Goal: Transaction & Acquisition: Purchase product/service

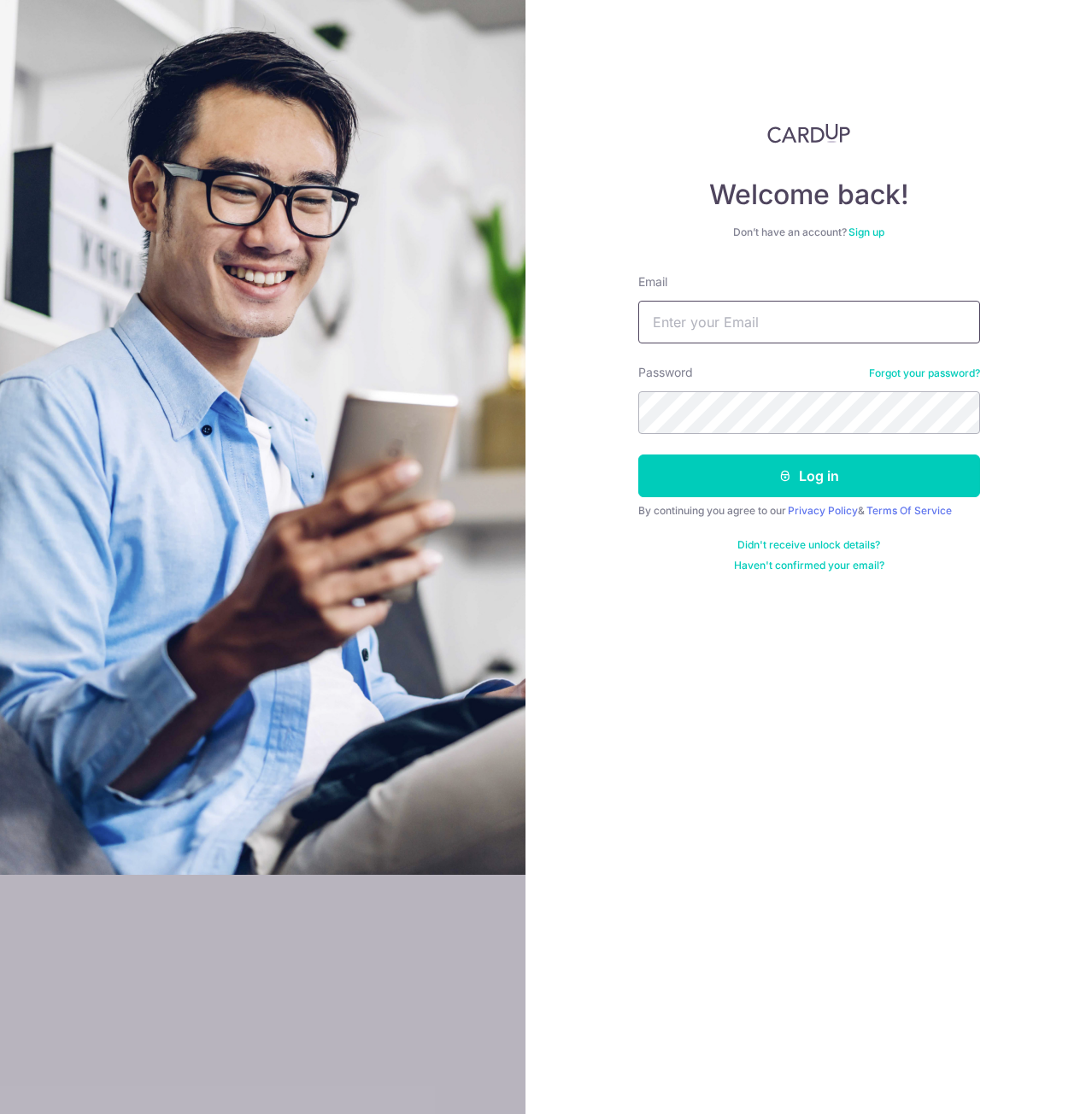
click at [721, 319] on input "Email" at bounding box center [808, 322] width 342 height 43
type input "yelver@gmail.com"
click at [638, 454] on button "Log in" at bounding box center [808, 475] width 342 height 43
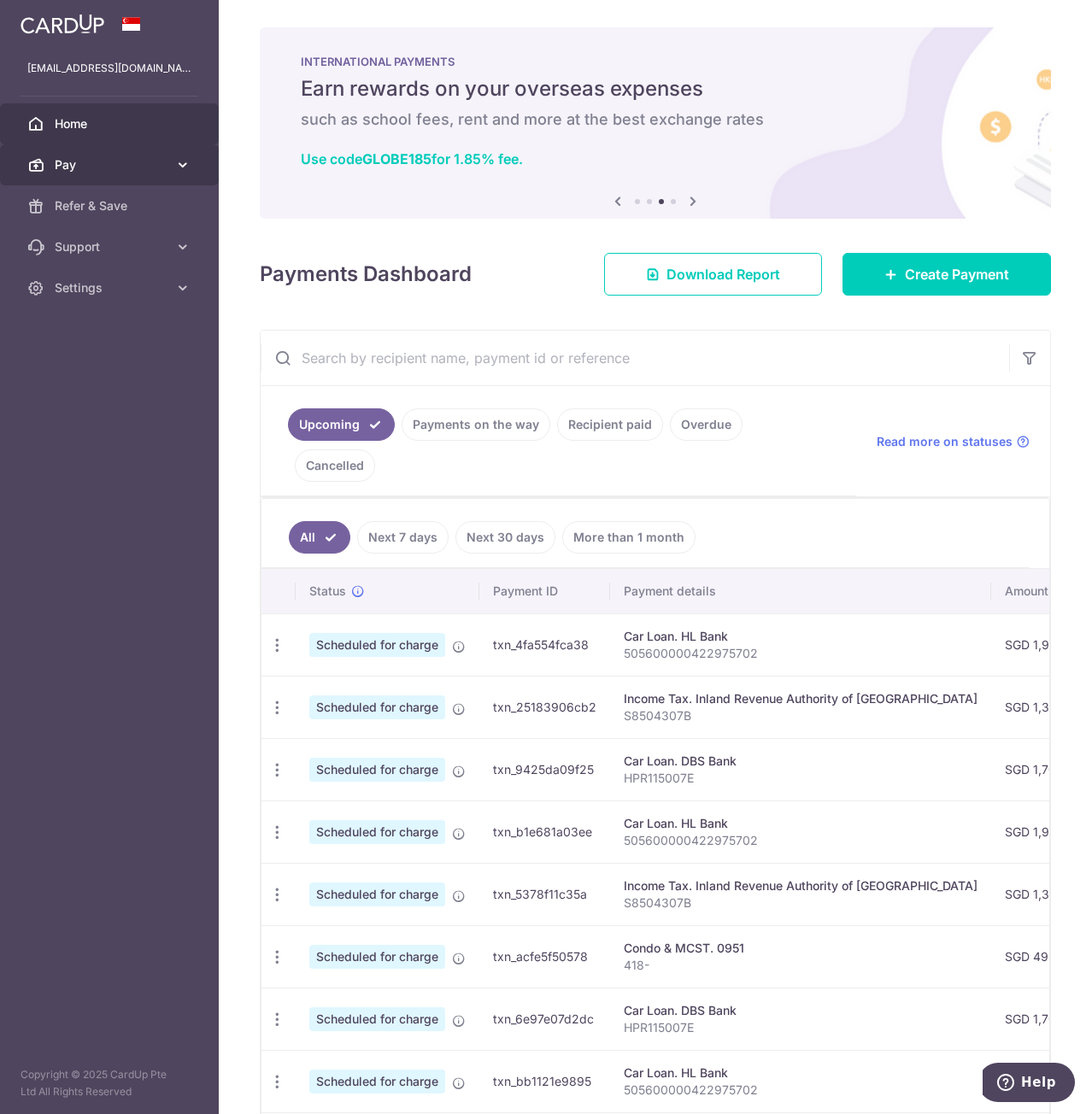
click at [124, 176] on link "Pay" at bounding box center [109, 165] width 219 height 41
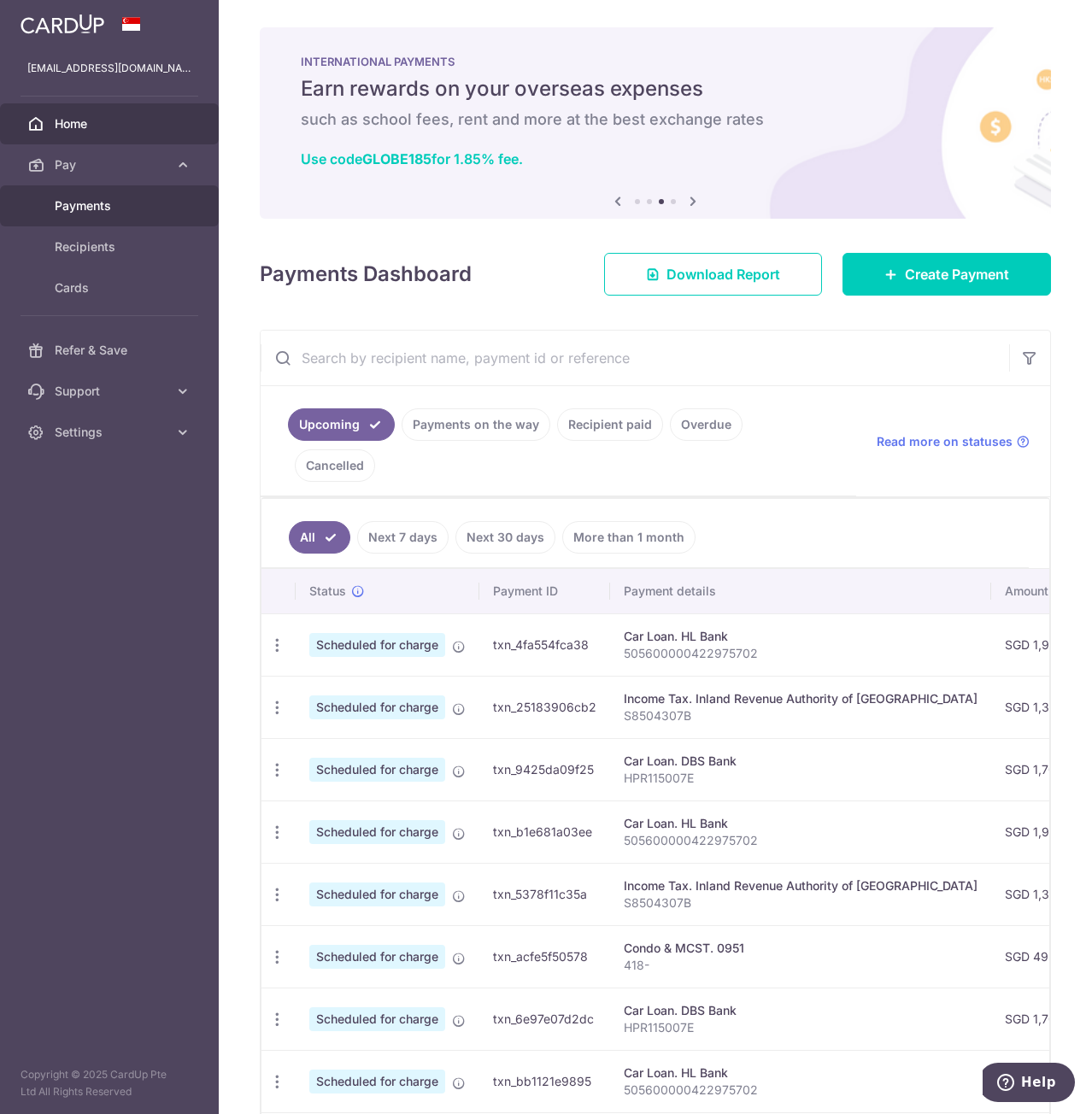
click at [110, 211] on span "Payments" at bounding box center [111, 205] width 113 height 17
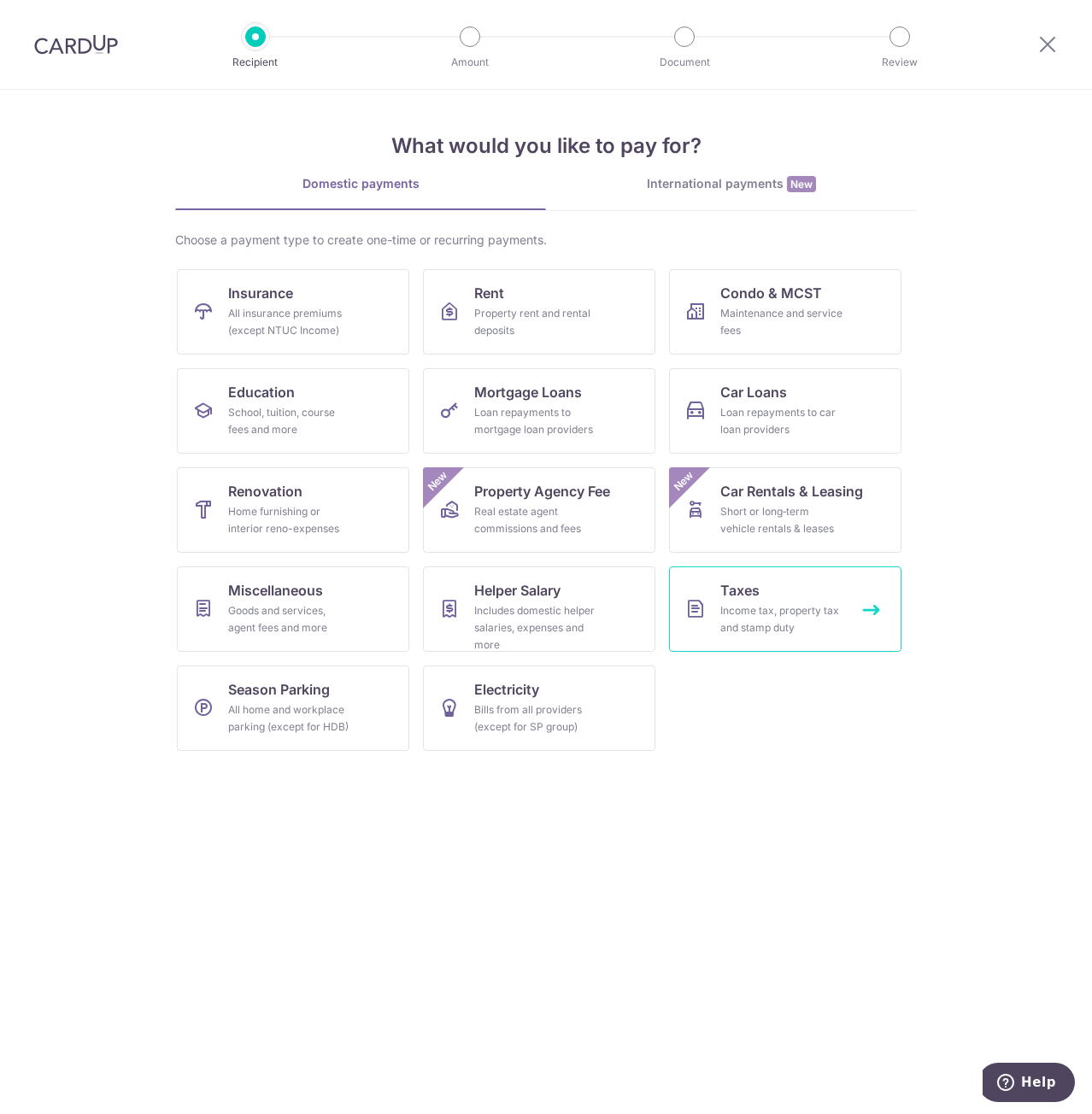
click at [755, 606] on div "Income tax, property tax and stamp duty" at bounding box center [782, 619] width 123 height 35
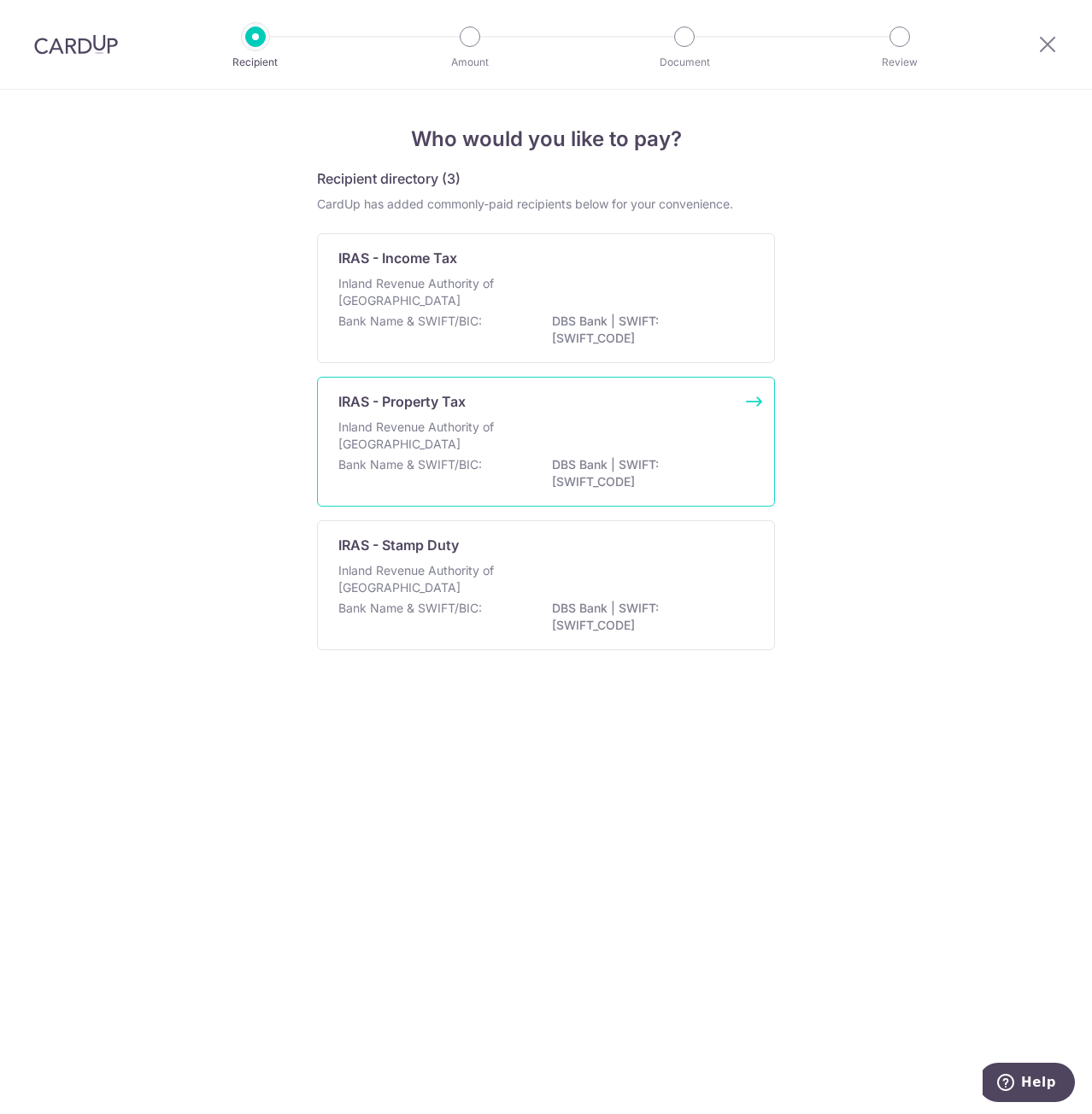
click at [485, 424] on p "Inland Revenue Authority of [GEOGRAPHIC_DATA]" at bounding box center [428, 435] width 181 height 35
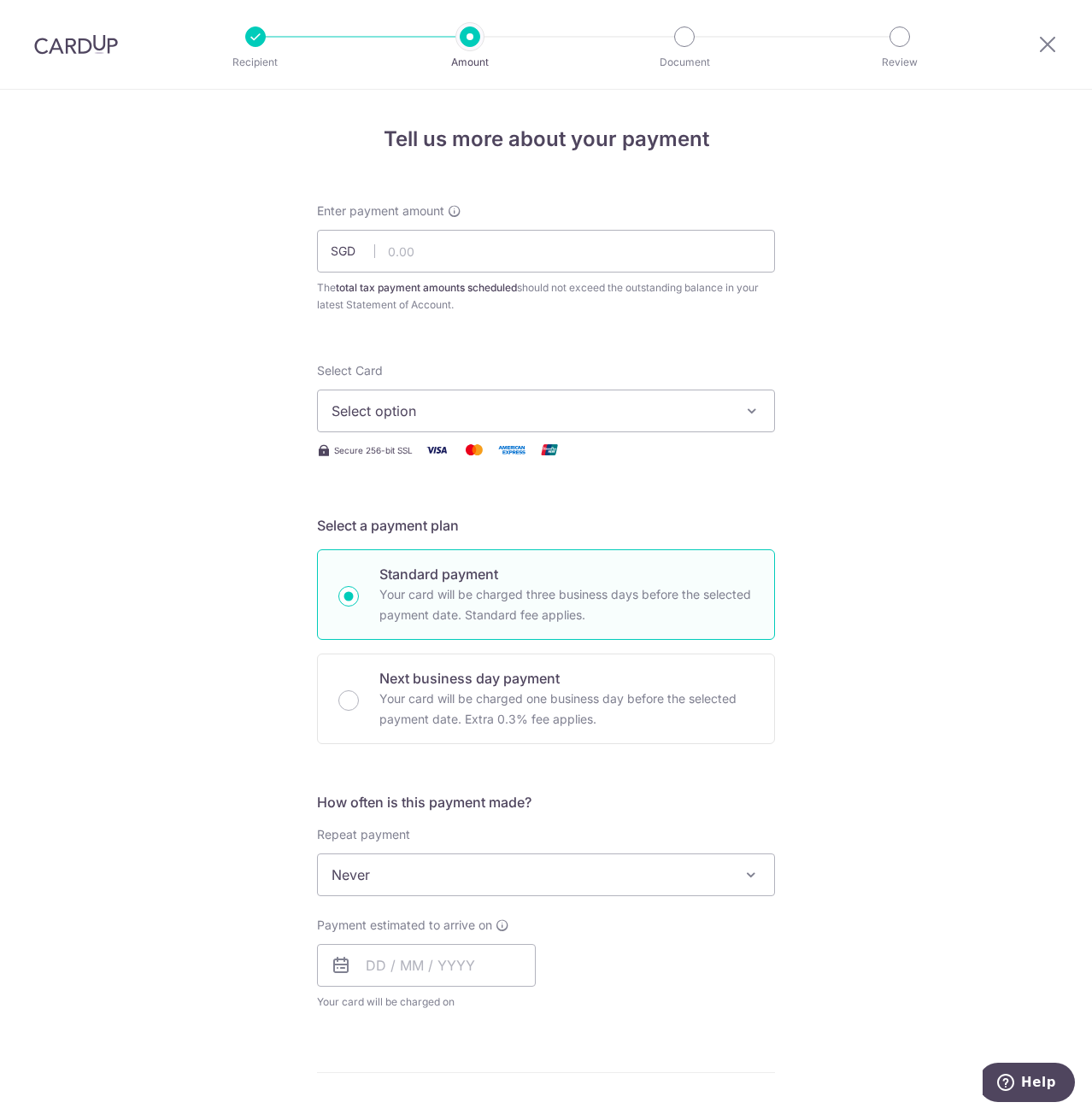
click at [481, 425] on button "Select option" at bounding box center [546, 411] width 458 height 43
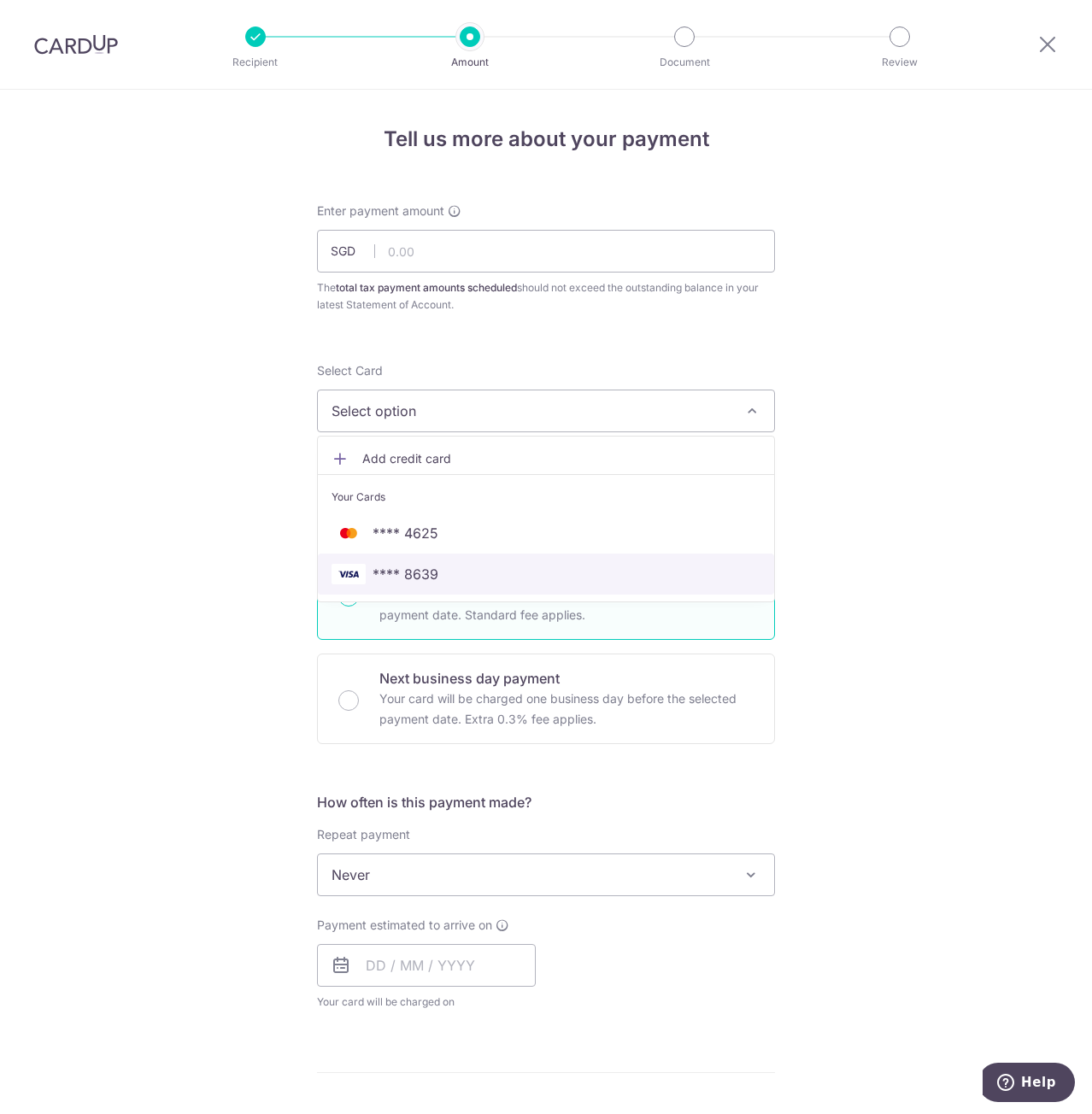
click at [436, 569] on span "**** 8639" at bounding box center [546, 574] width 428 height 20
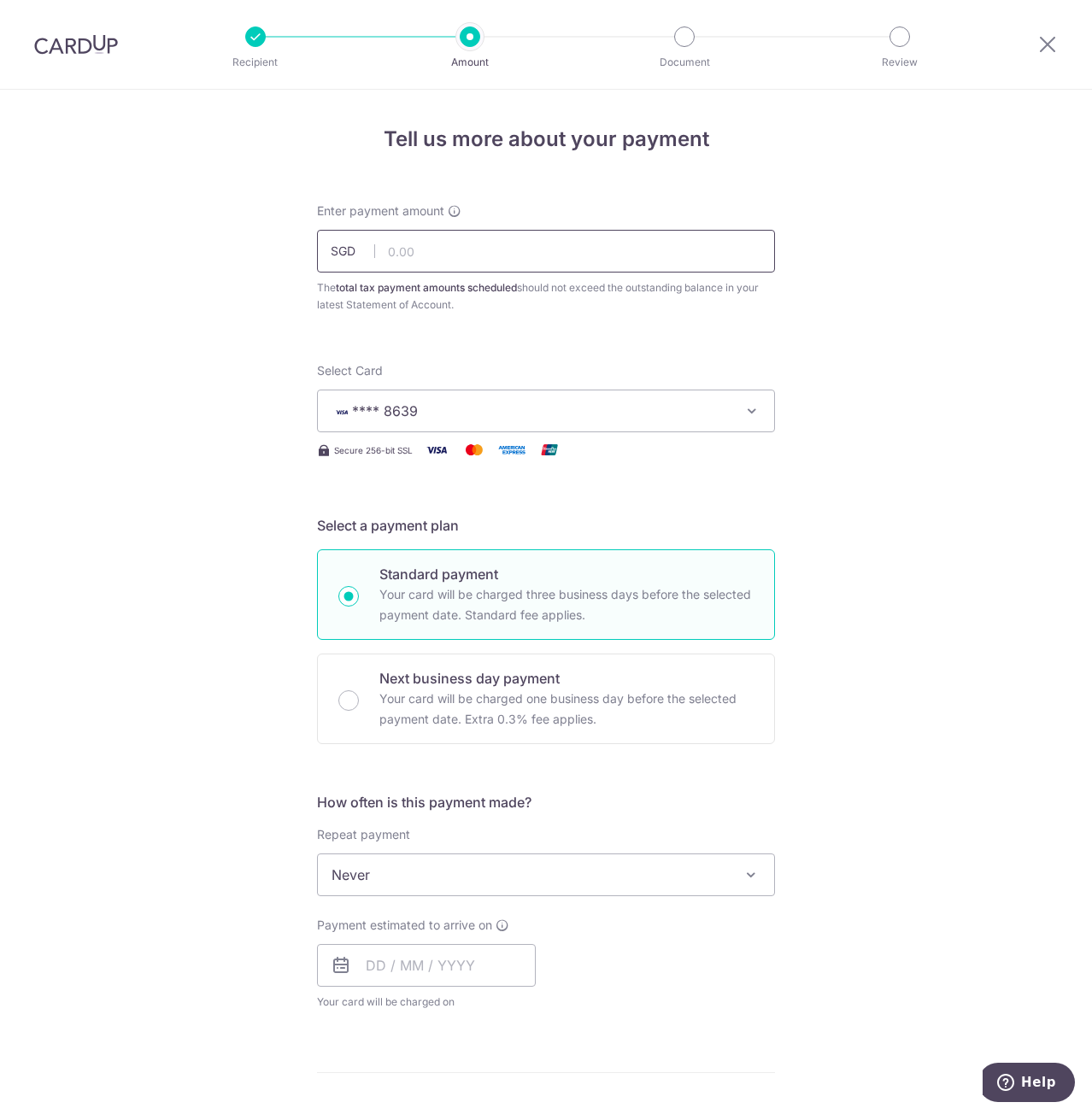
click at [460, 245] on input "text" at bounding box center [546, 251] width 458 height 43
paste input "36.96"
type input "36.96"
click at [435, 866] on span "Never" at bounding box center [546, 875] width 456 height 41
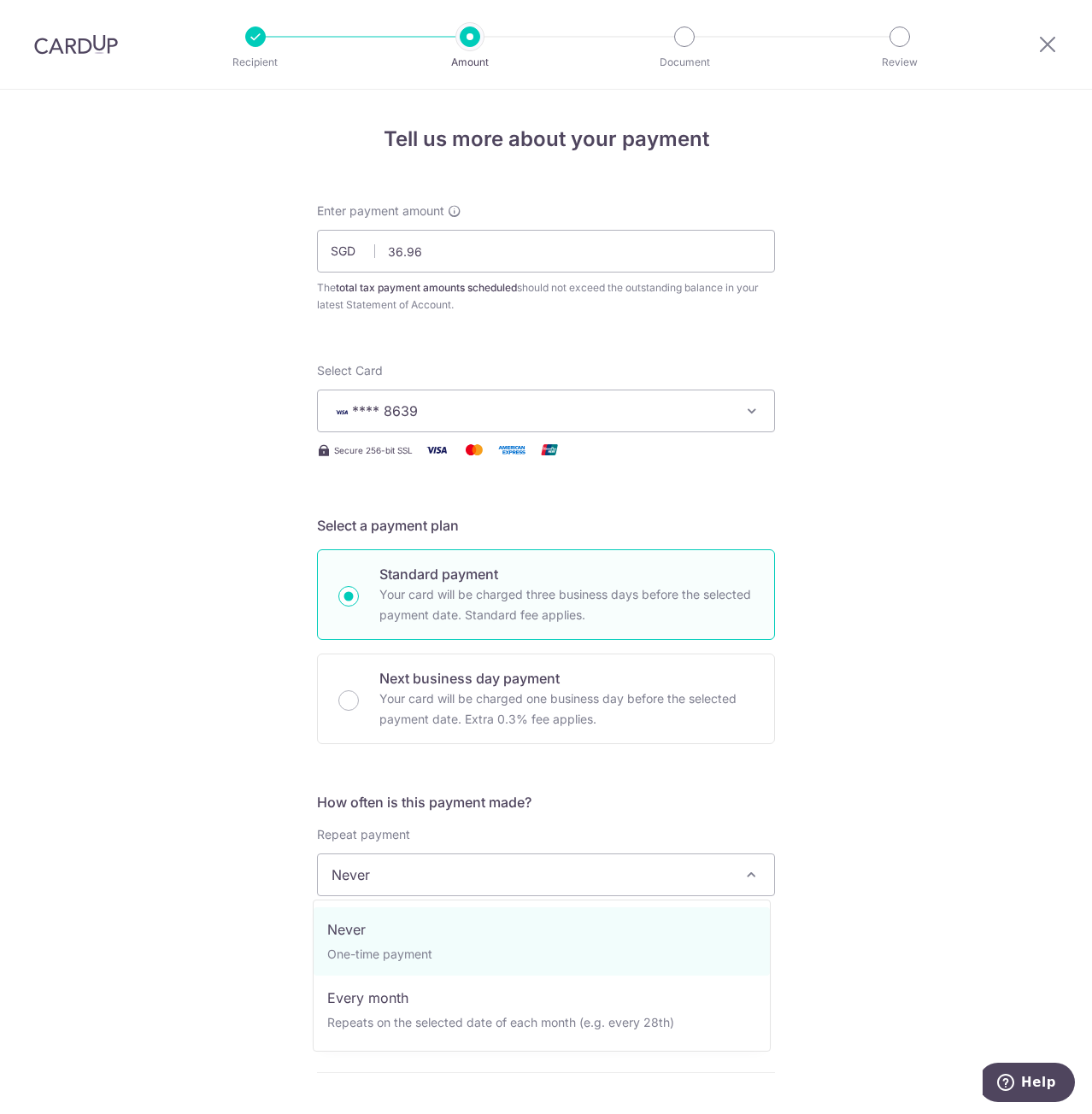
click at [186, 818] on div "Tell us more about your payment Enter payment amount SGD 36.96 36.96 The total …" at bounding box center [546, 917] width 1092 height 1656
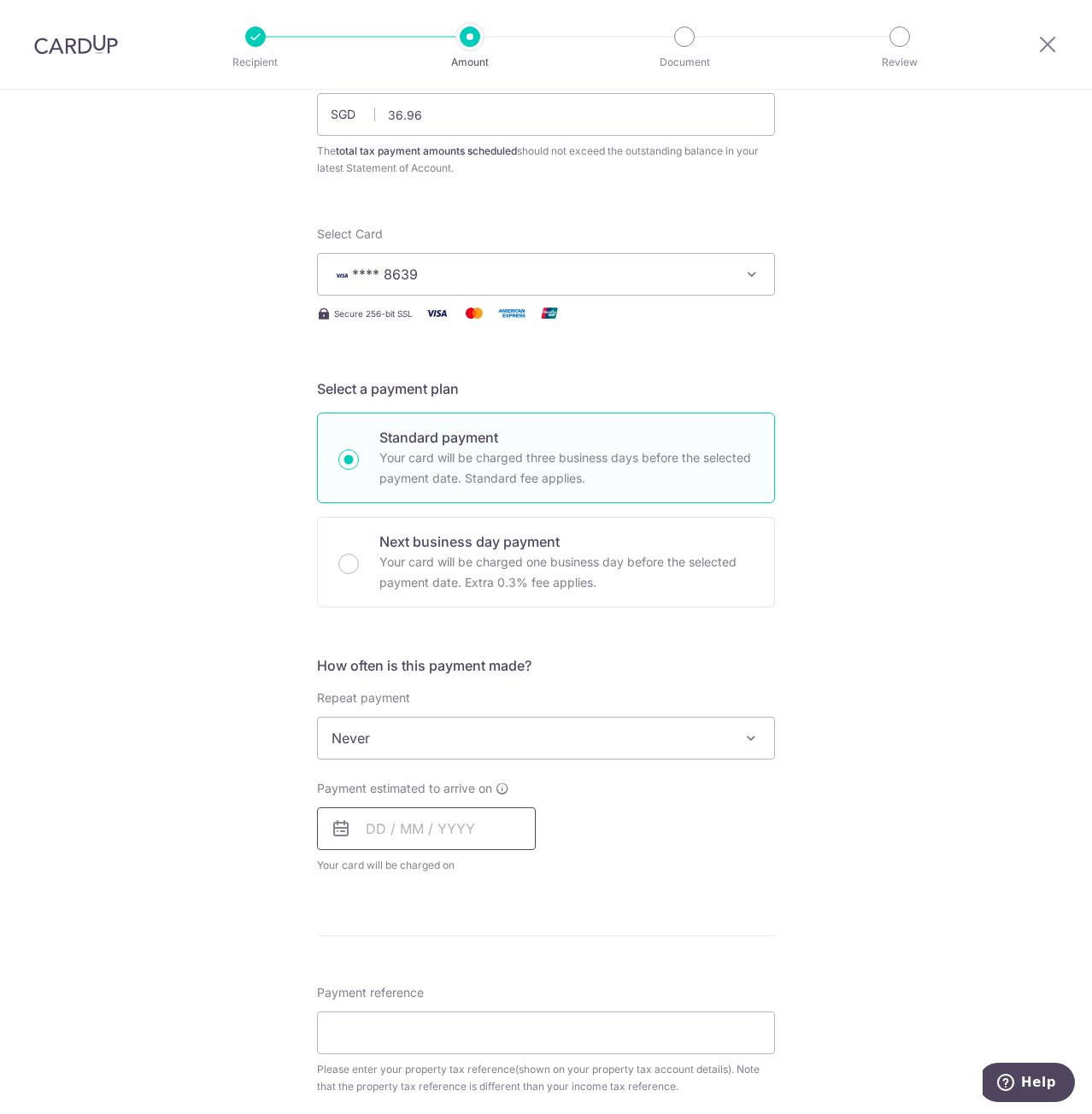
scroll to position [171, 0]
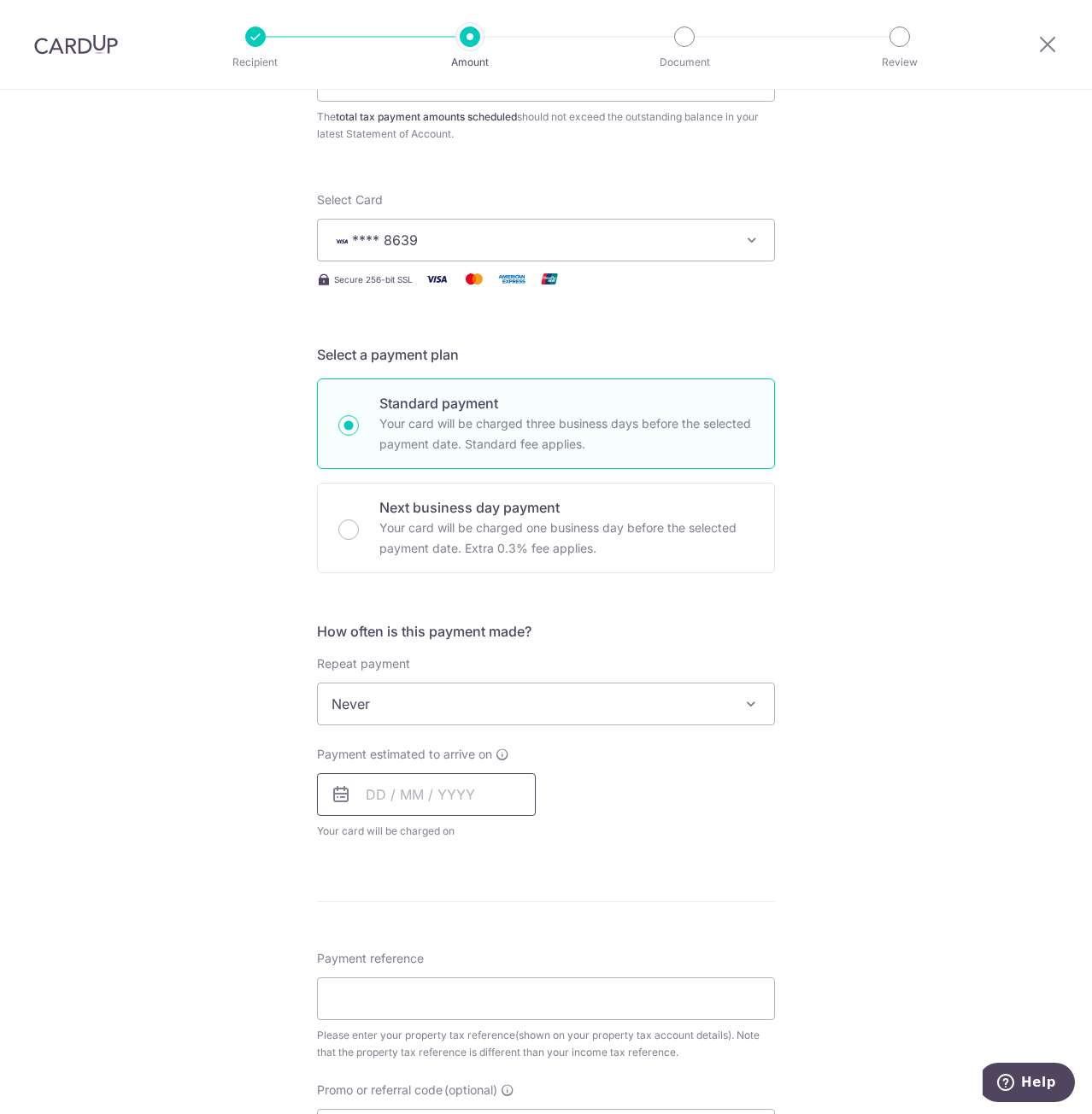
click at [412, 798] on input "text" at bounding box center [426, 795] width 219 height 43
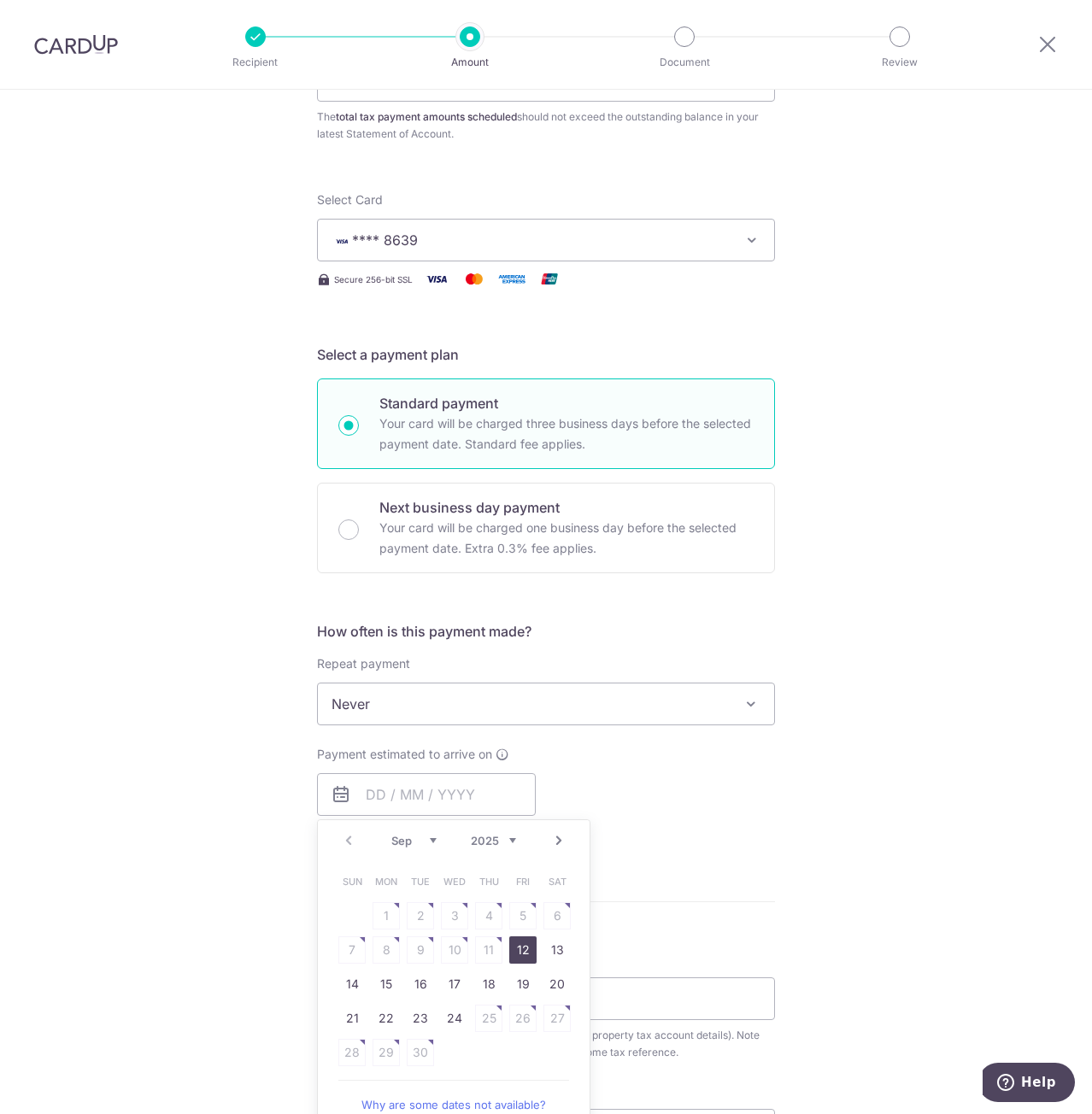
click at [518, 944] on link "12" at bounding box center [522, 949] width 27 height 27
type input "12/09/2025"
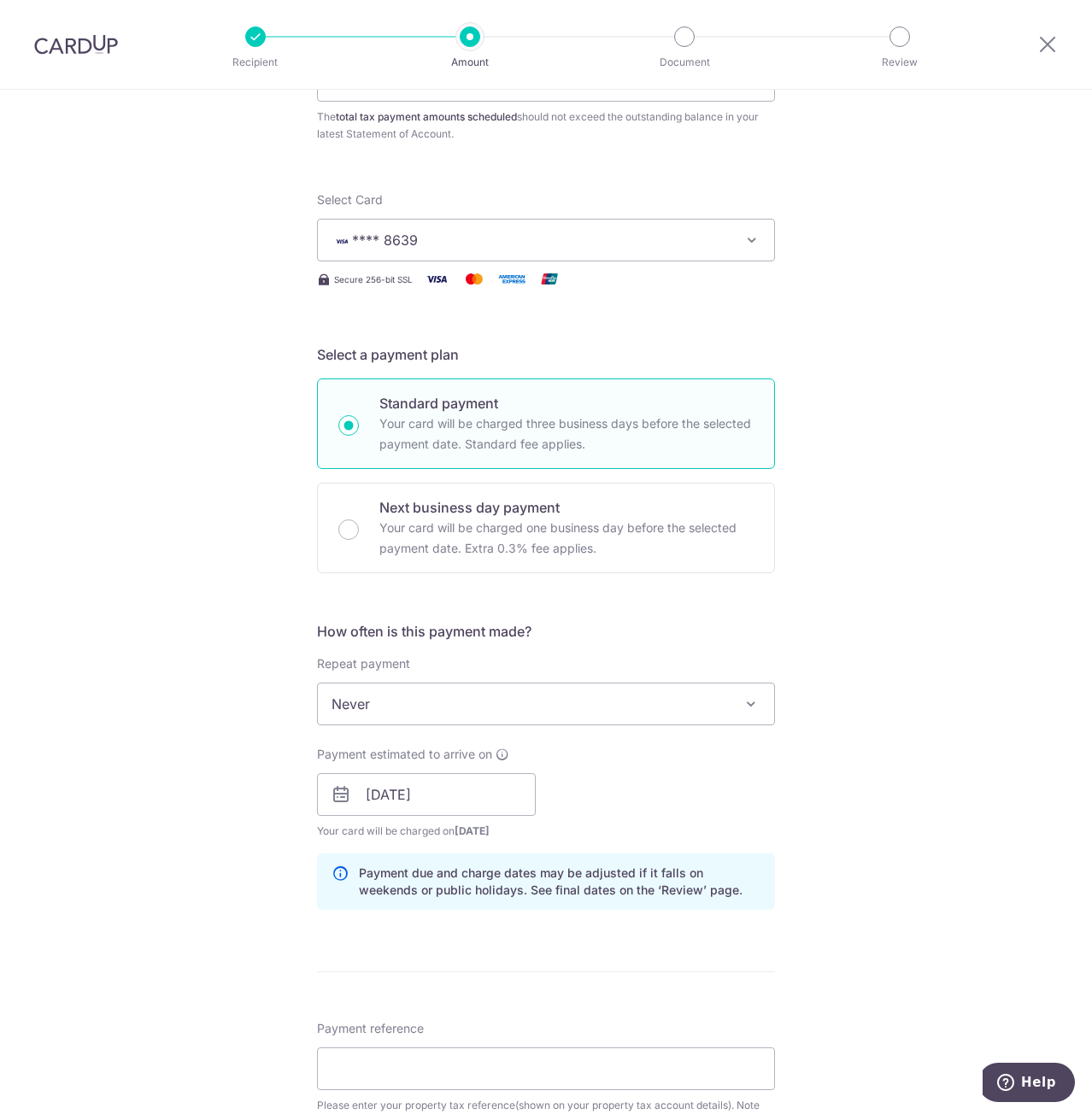
click at [114, 804] on div "Tell us more about your payment Enter payment amount SGD 36.96 36.96 The total …" at bounding box center [546, 782] width 1092 height 1726
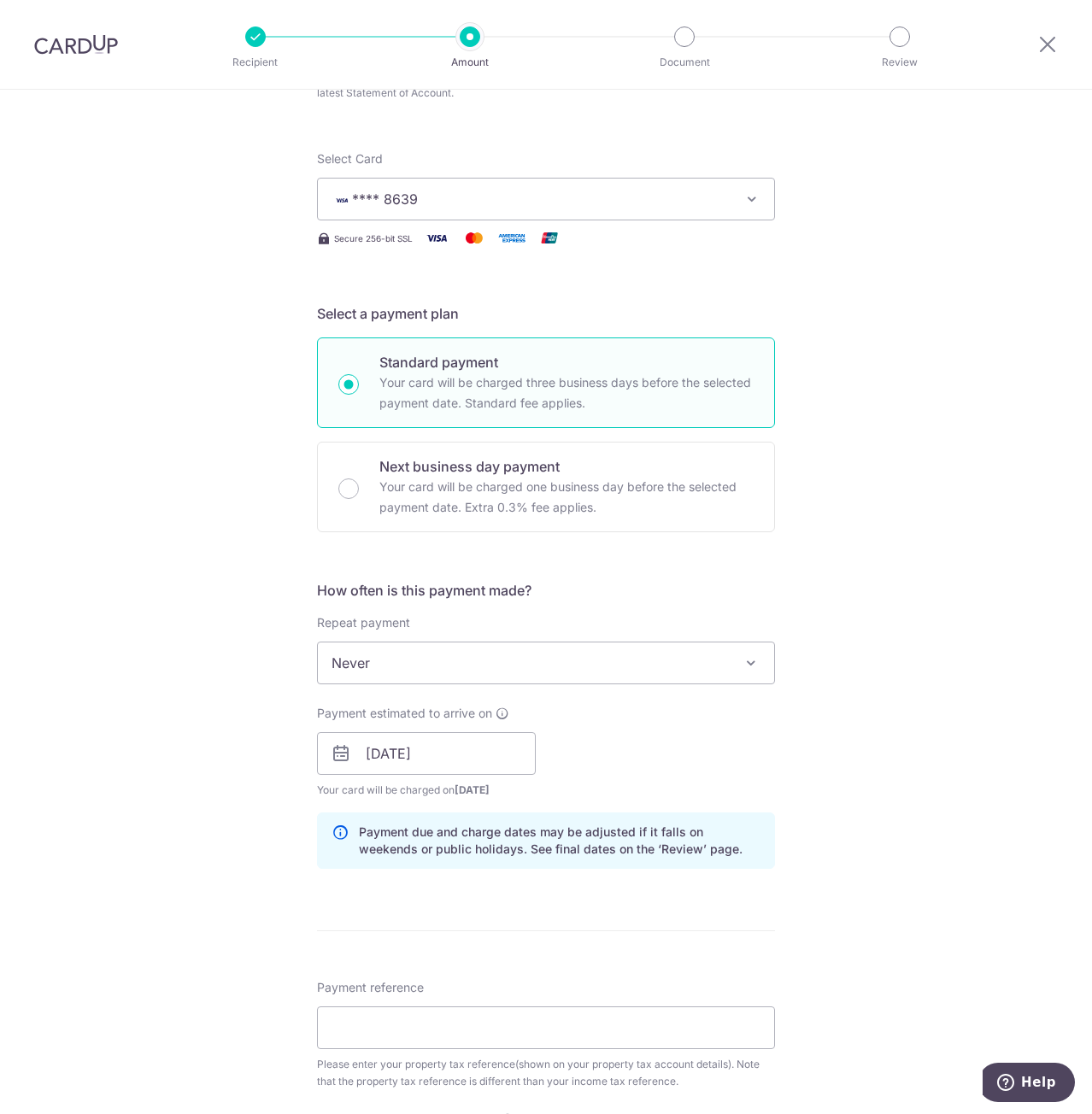
scroll to position [341, 0]
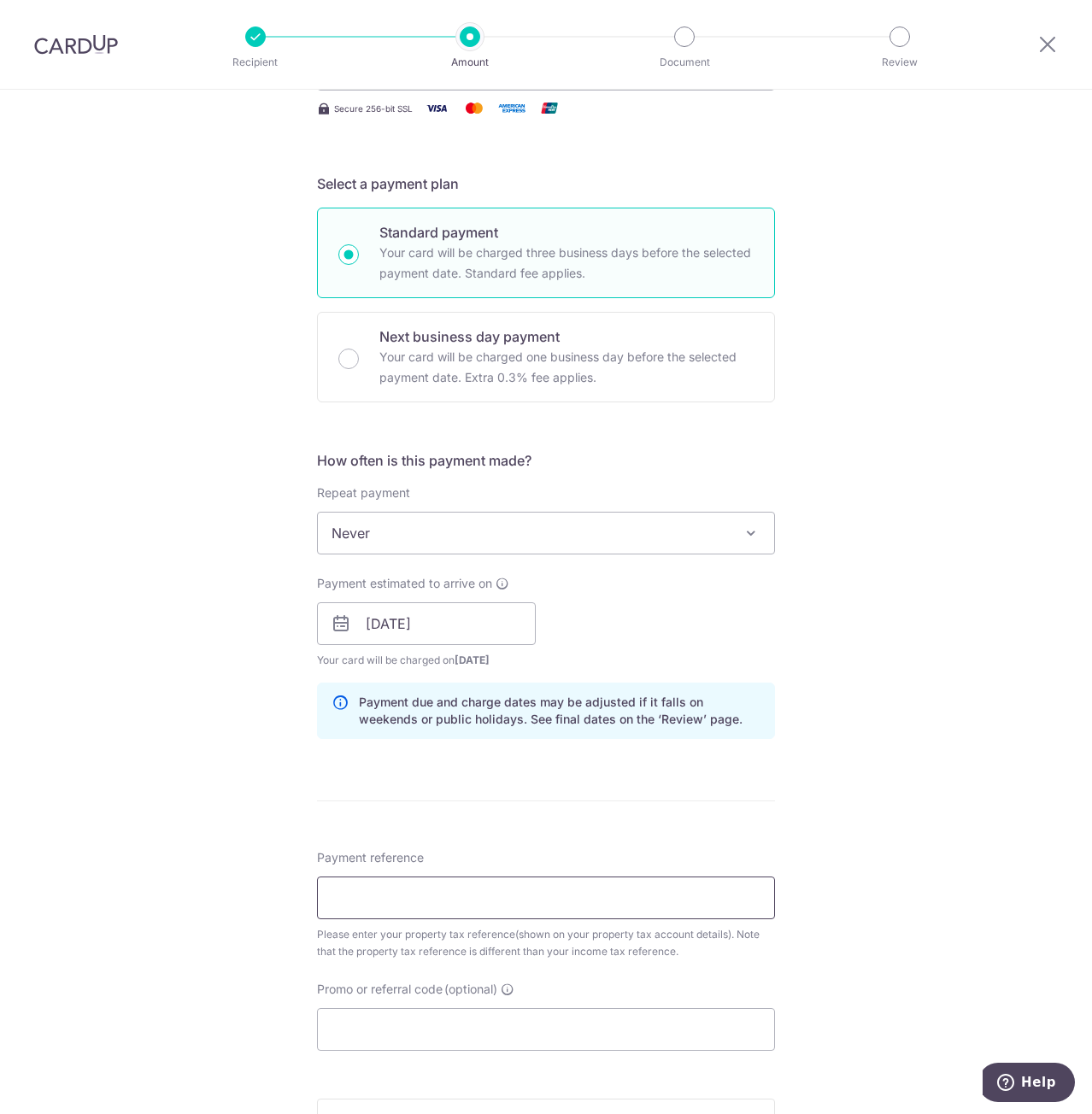
click at [430, 902] on input "Payment reference" at bounding box center [546, 898] width 458 height 43
paste input "5280219A"
type input "5280219A"
click at [220, 812] on div "Tell us more about your payment Enter payment amount SGD 36.96 36.96 The total …" at bounding box center [546, 611] width 1092 height 1726
drag, startPoint x: 185, startPoint y: 428, endPoint x: 183, endPoint y: 278, distance: 150.0
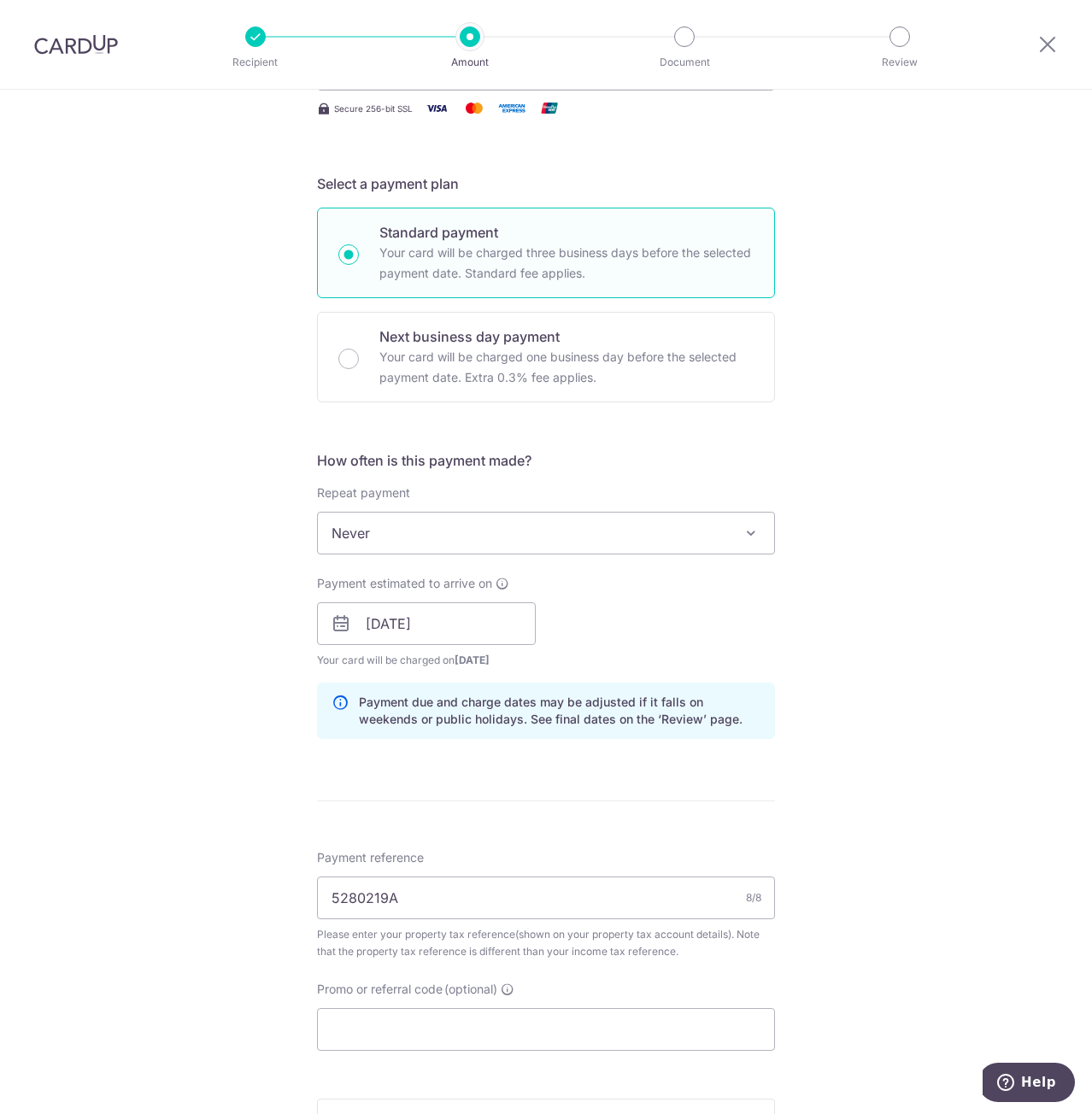
click at [185, 428] on div "Tell us more about your payment Enter payment amount SGD 36.96 36.96 The total …" at bounding box center [546, 611] width 1092 height 1726
click at [56, 44] on img at bounding box center [76, 44] width 83 height 20
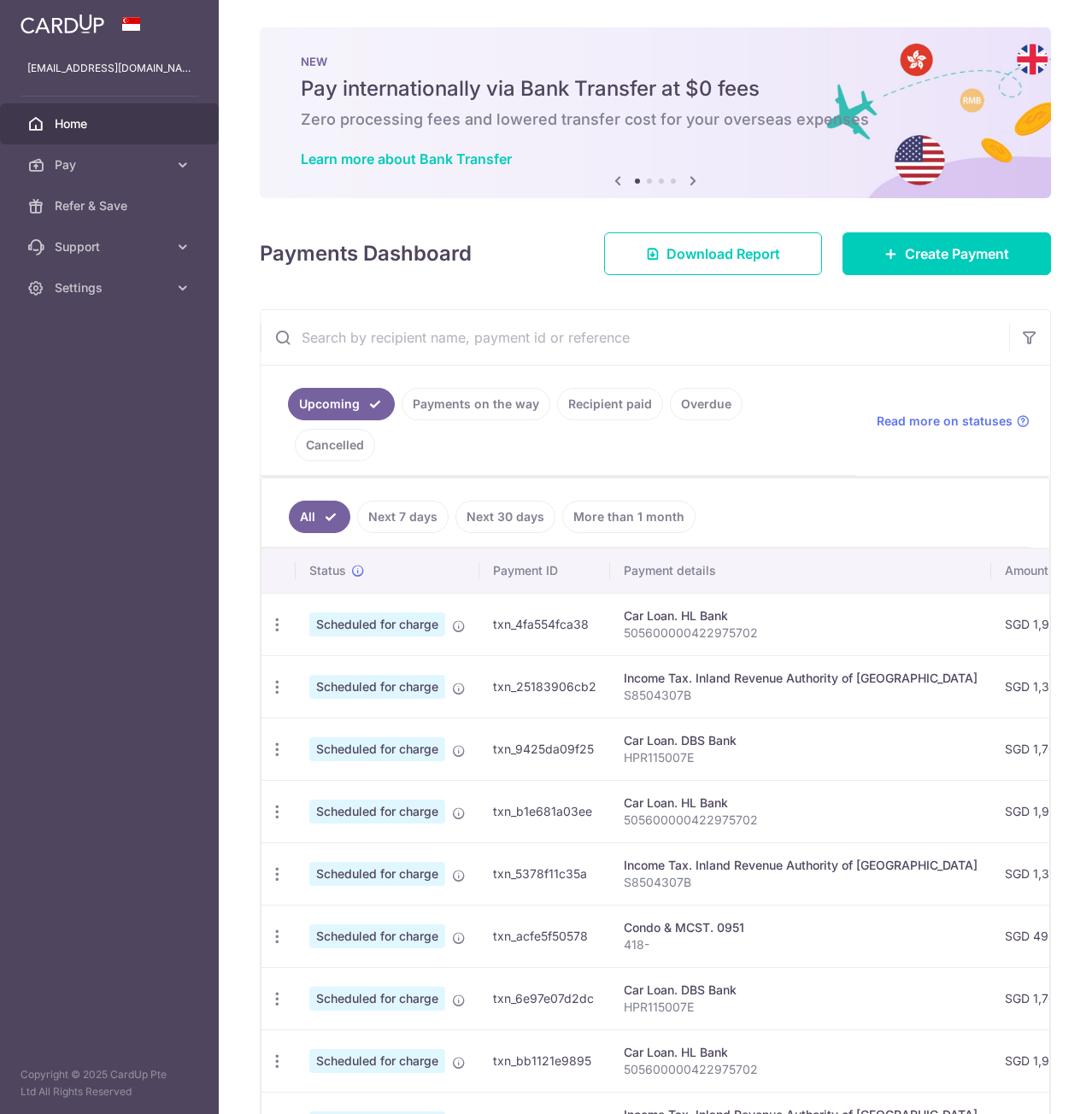
click at [1051, 39] on div "× Pause Schedule Pause all future payments in this series Pause just this one p…" at bounding box center [656, 557] width 873 height 1114
click at [86, 169] on span "Pay" at bounding box center [111, 164] width 113 height 17
click at [130, 208] on span "Payments" at bounding box center [111, 205] width 113 height 17
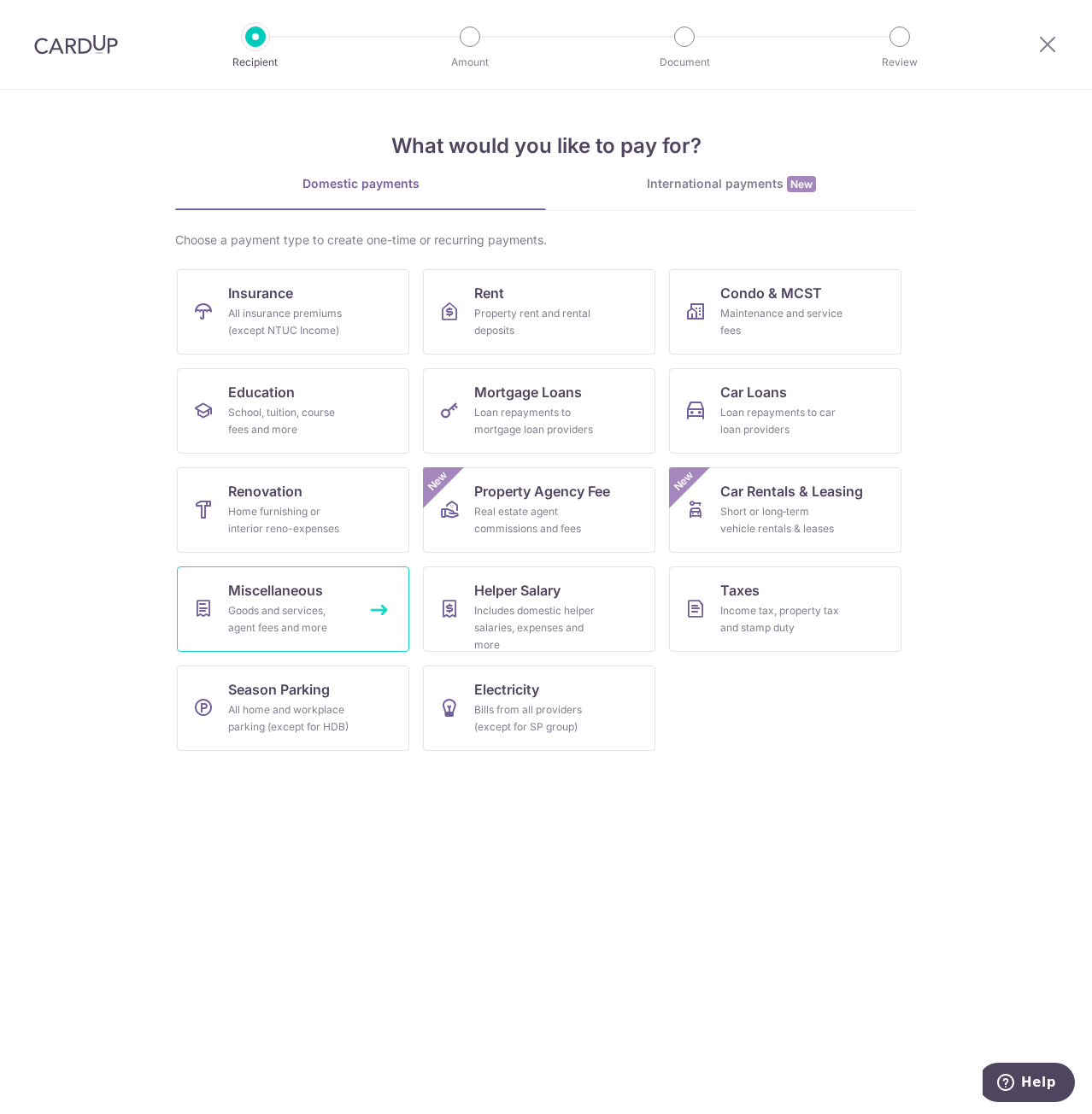
click at [329, 605] on div "Goods and services, agent fees and more" at bounding box center [289, 619] width 123 height 35
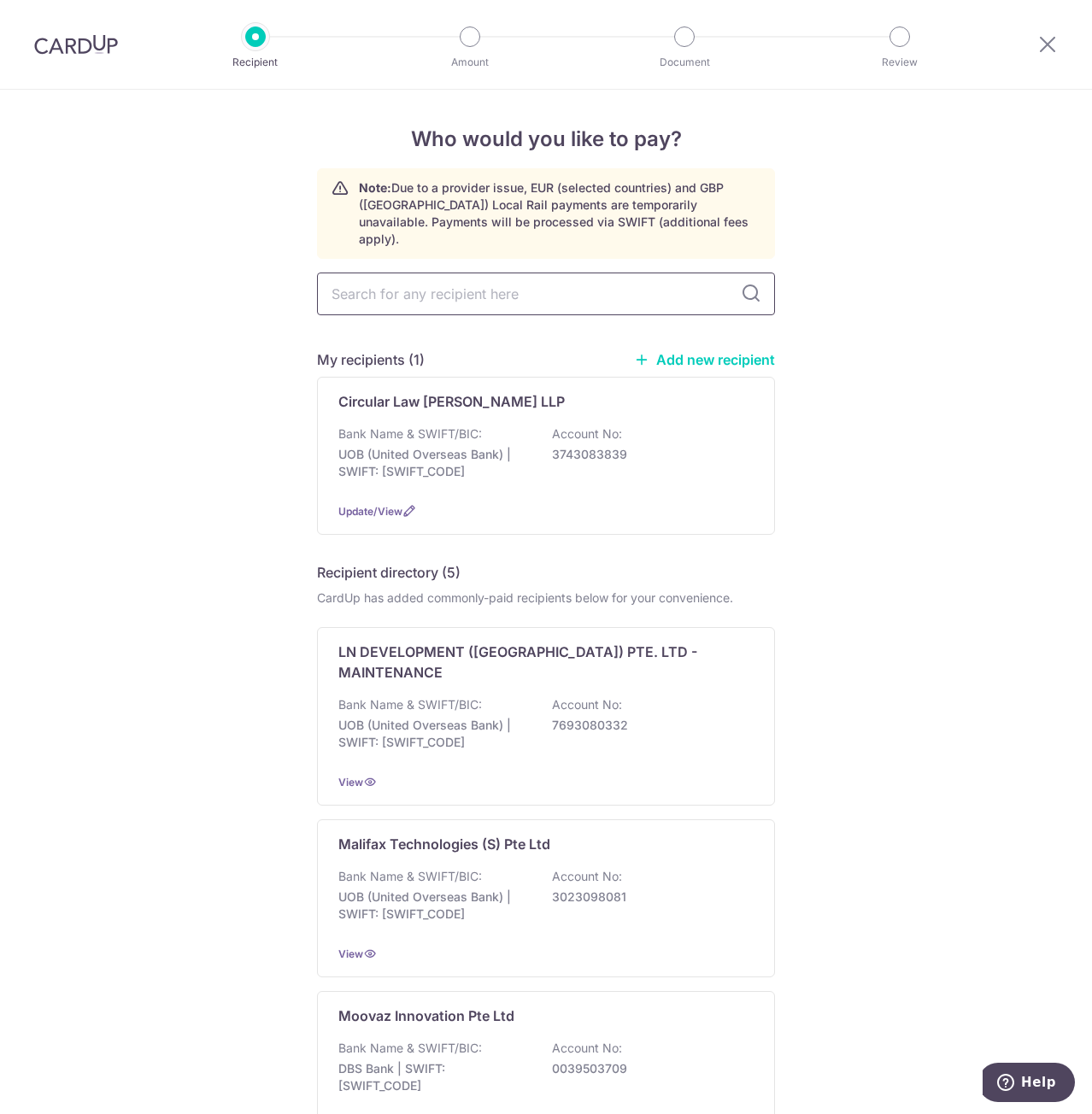
click at [478, 276] on input "text" at bounding box center [546, 294] width 458 height 43
type input "LTA"
click at [712, 351] on link "Add new recipient" at bounding box center [704, 359] width 141 height 17
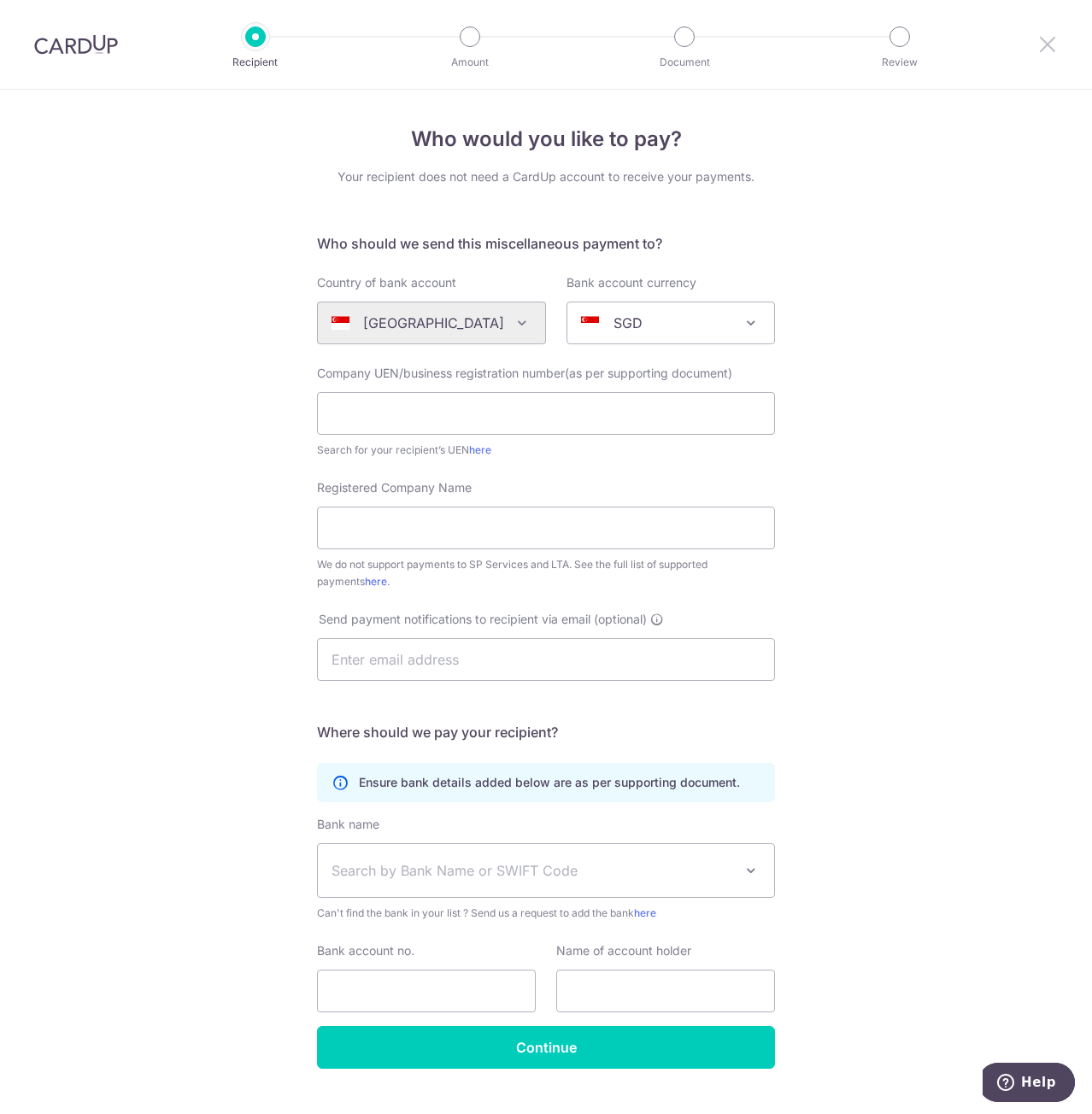
click at [1039, 42] on icon at bounding box center [1047, 44] width 20 height 21
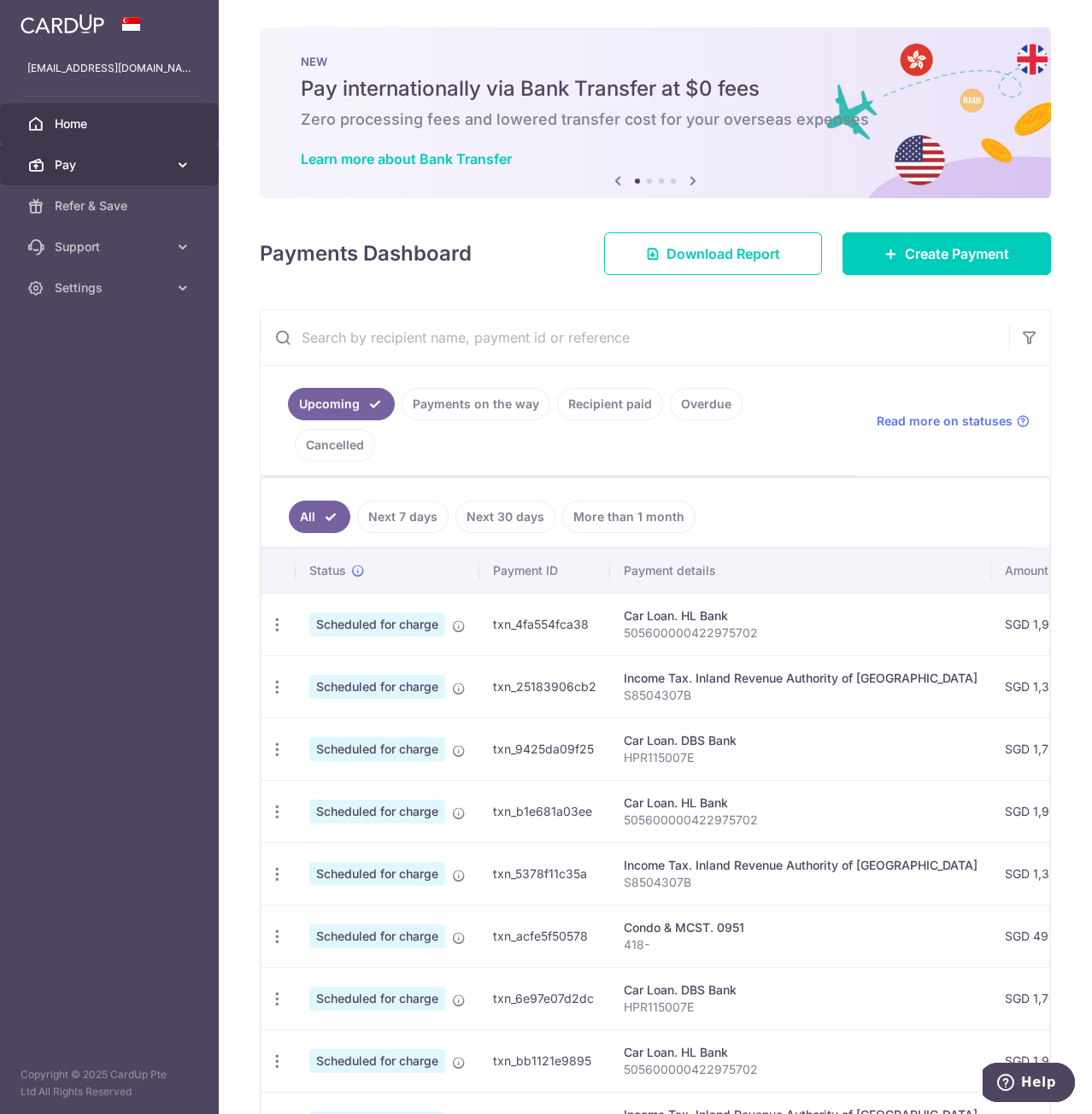
click at [116, 172] on span "Pay" at bounding box center [111, 164] width 113 height 17
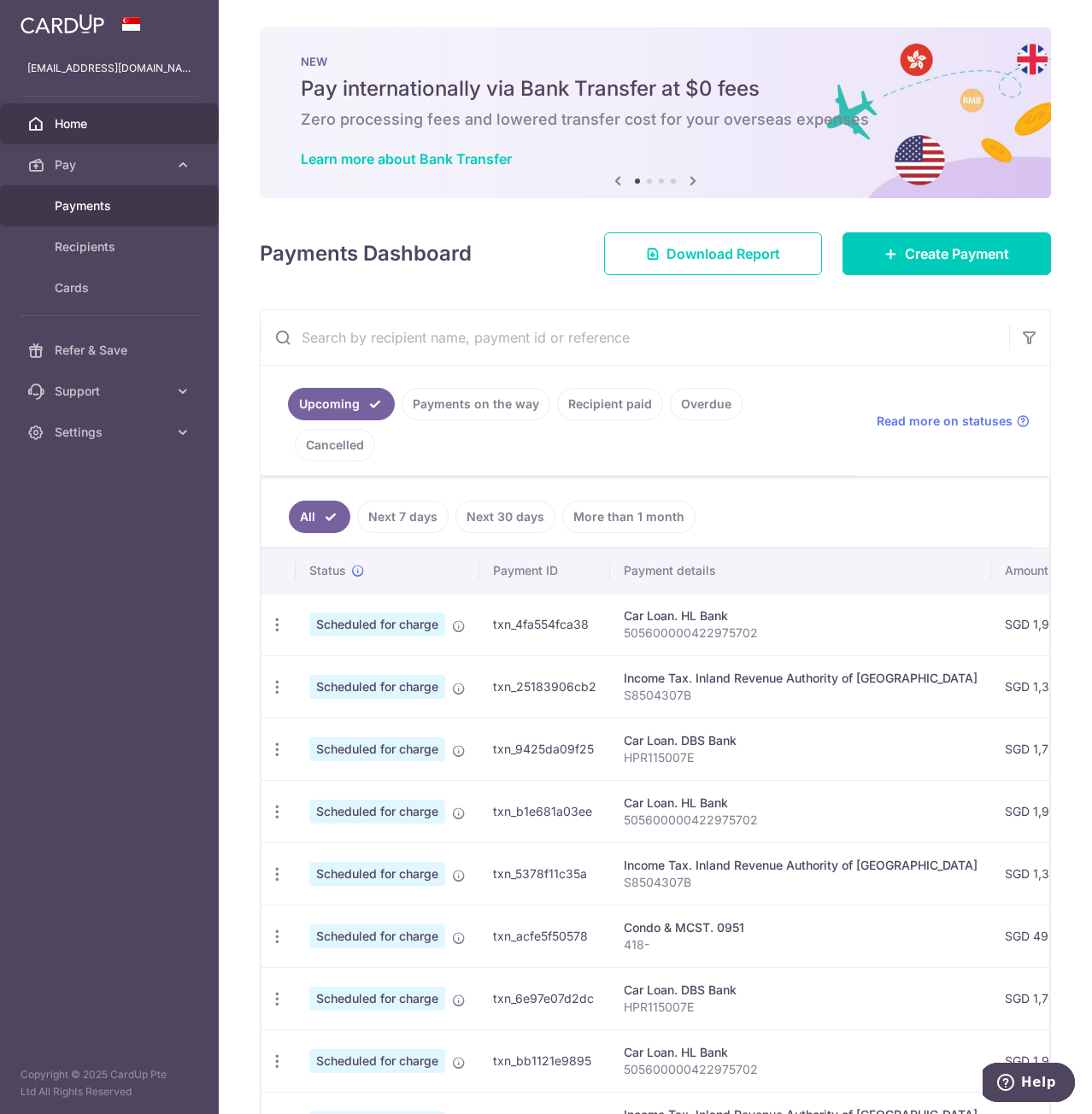
click at [131, 208] on span "Payments" at bounding box center [111, 205] width 113 height 17
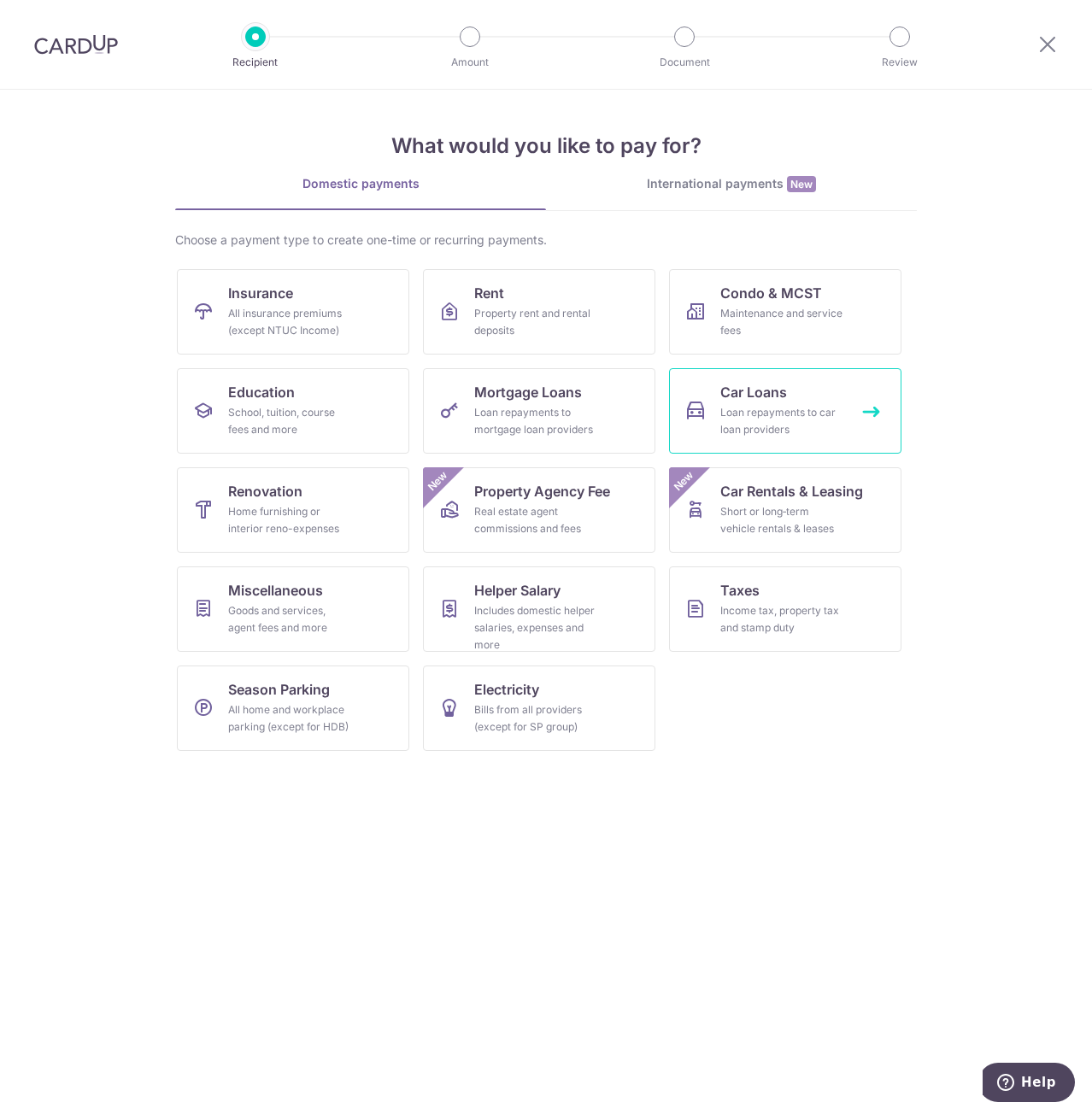
click at [711, 400] on link "Car Loans Loan repayments to car loan providers" at bounding box center [785, 411] width 232 height 85
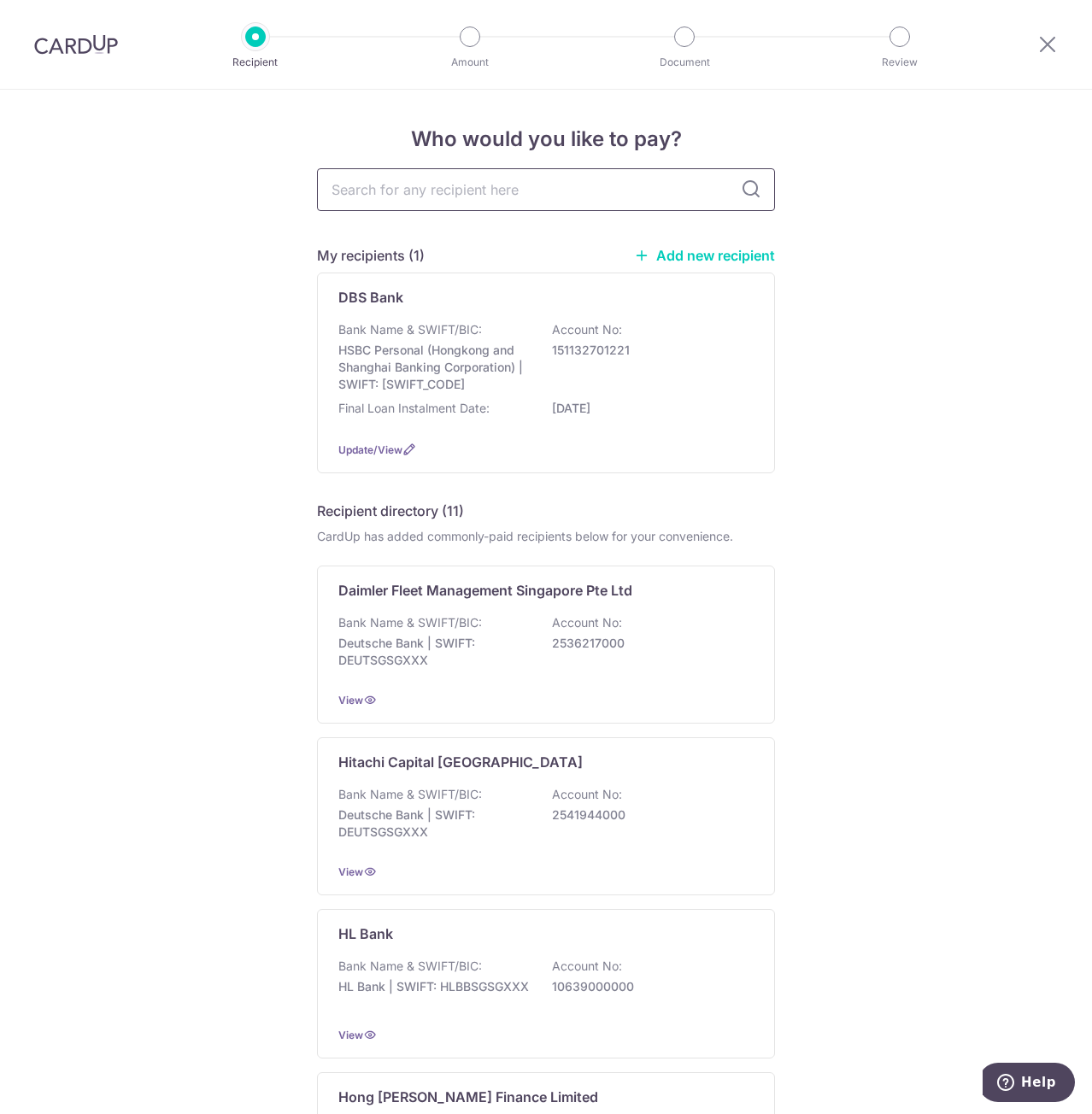
click at [521, 194] on input "text" at bounding box center [546, 190] width 458 height 43
type input "HL"
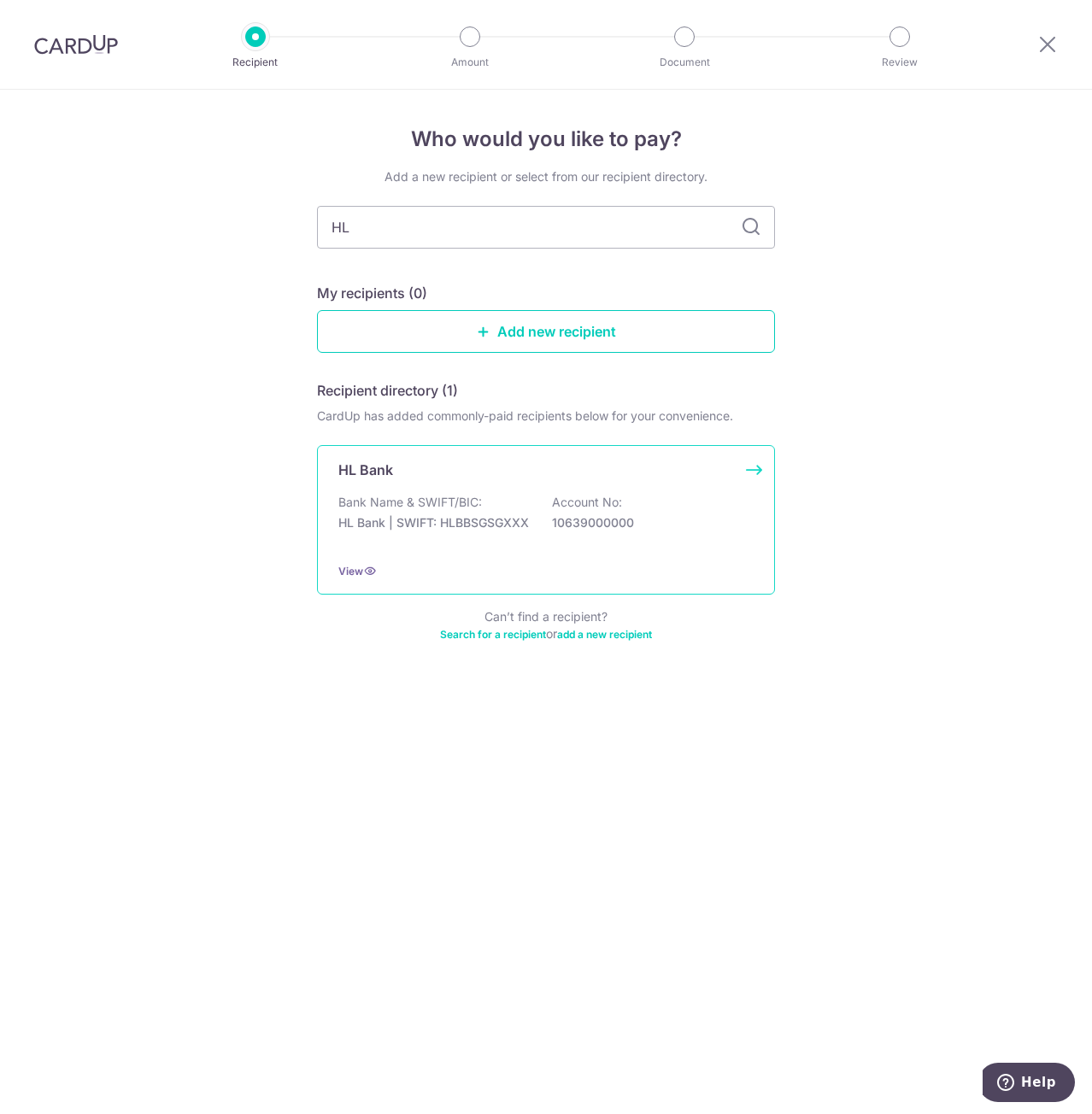
click at [611, 497] on p "Account No:" at bounding box center [586, 502] width 70 height 17
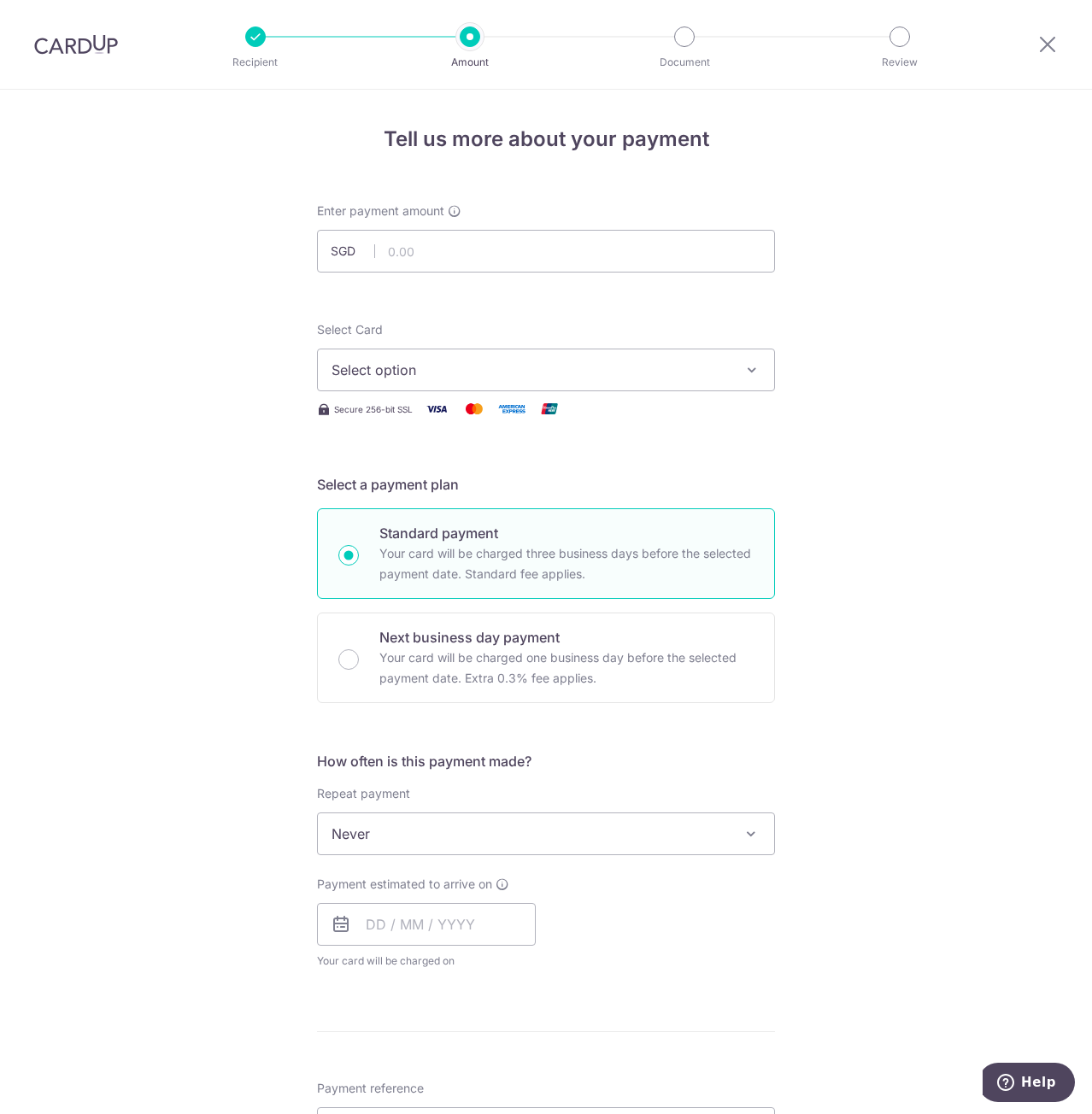
click at [672, 374] on span "Select option" at bounding box center [530, 369] width 398 height 20
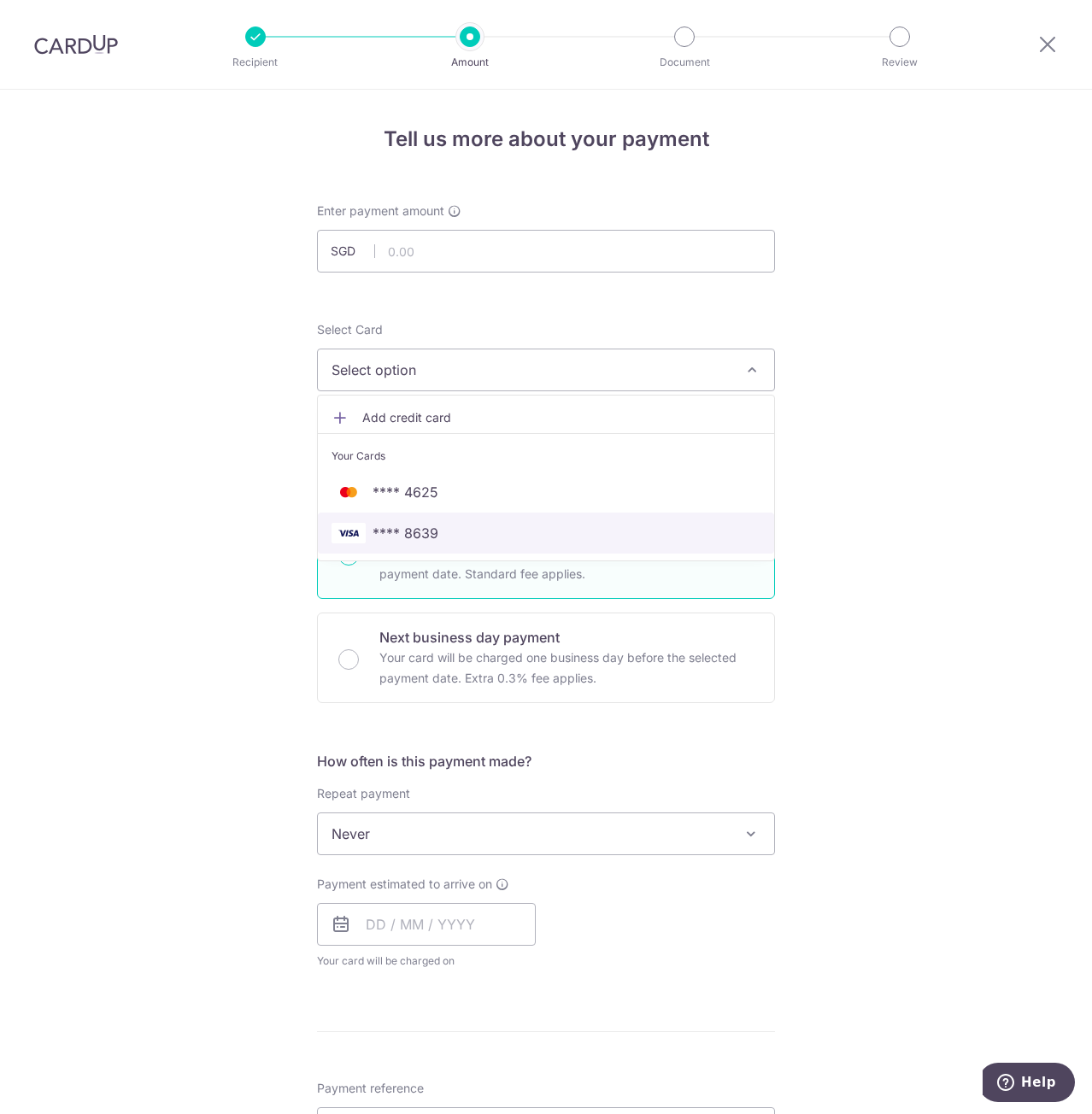
click at [428, 533] on span "**** 8639" at bounding box center [405, 532] width 66 height 20
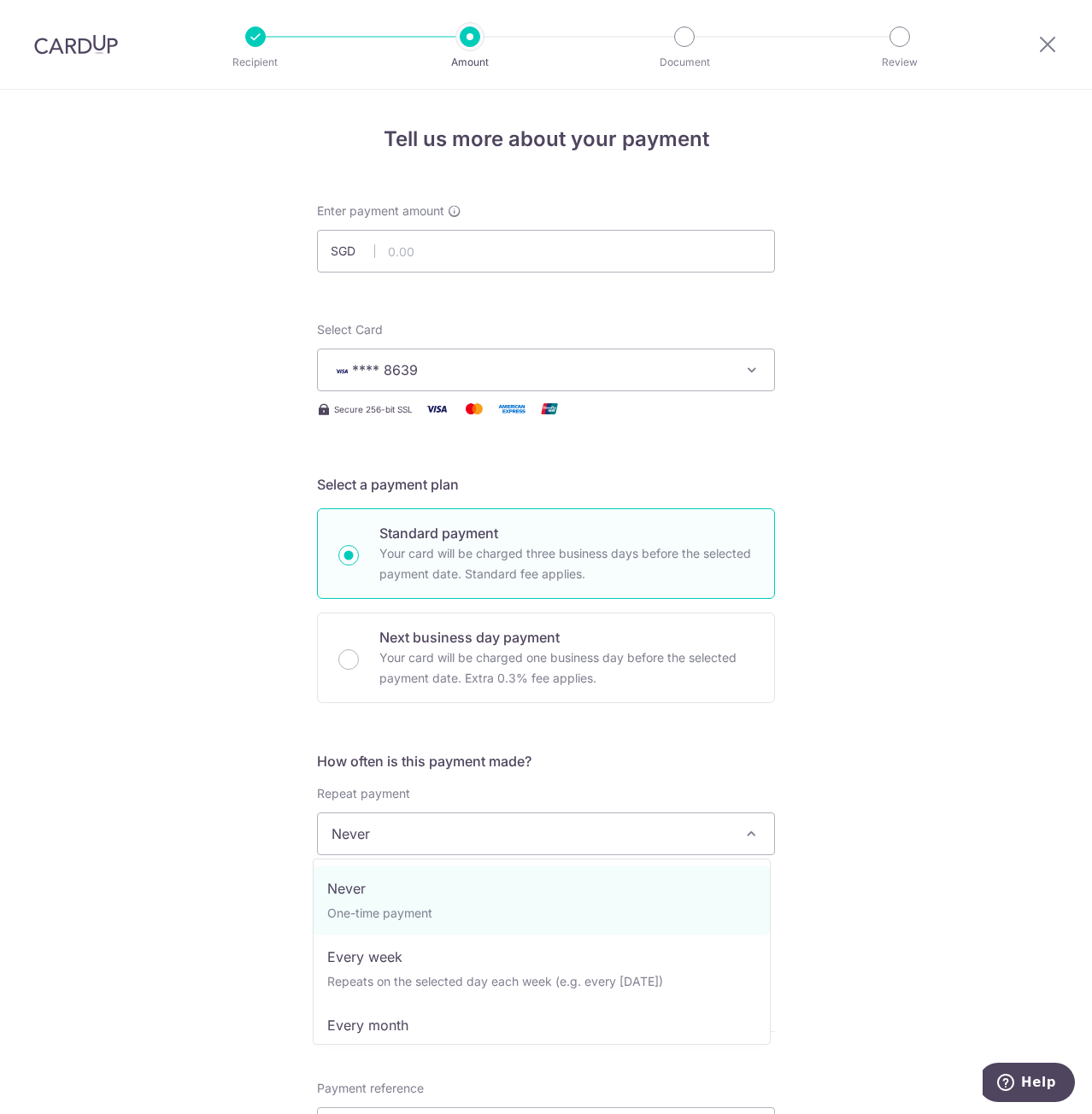
click at [412, 840] on span "Never" at bounding box center [546, 834] width 456 height 41
select select "3"
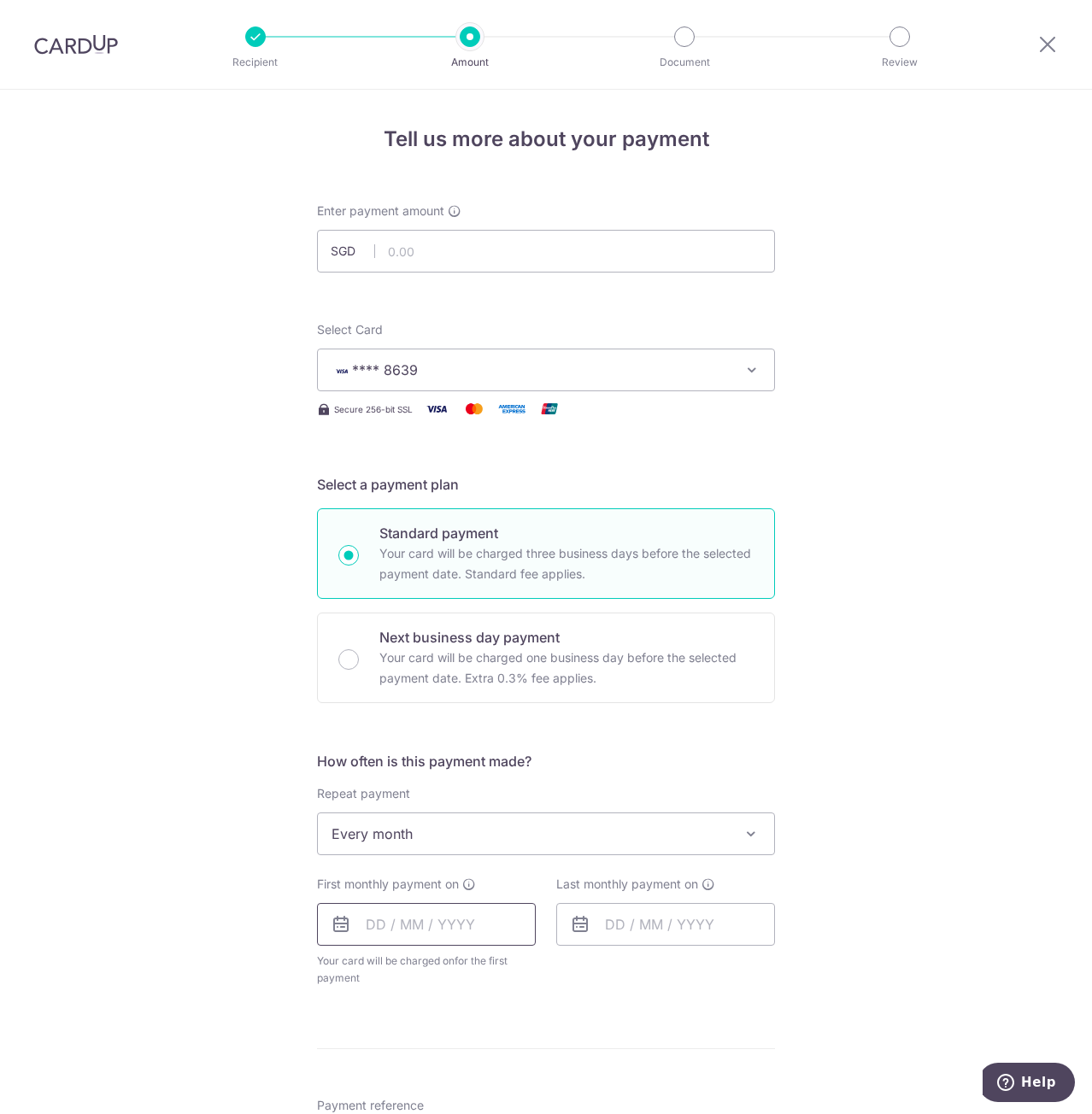
click at [479, 922] on input "text" at bounding box center [426, 924] width 219 height 43
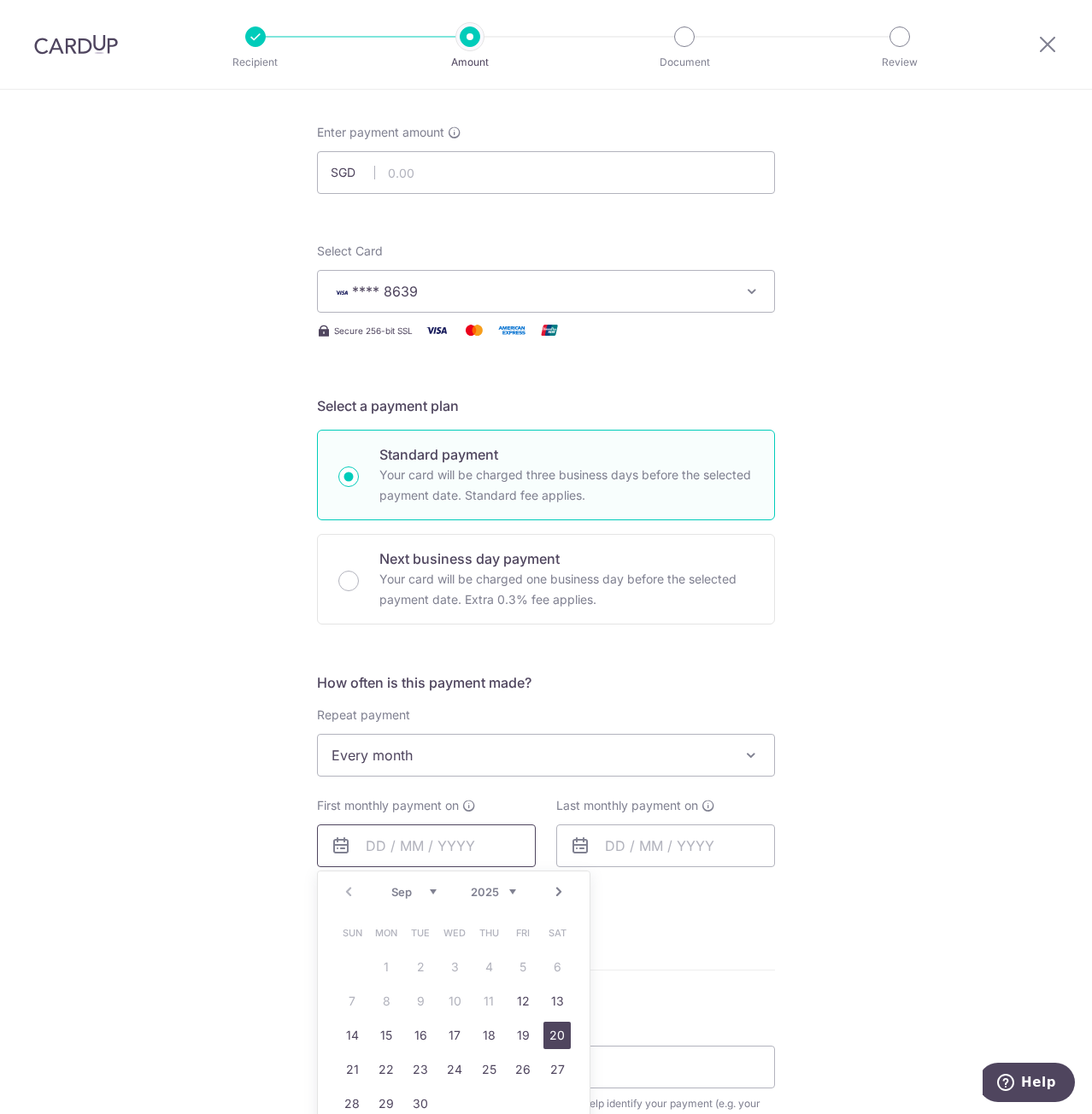
scroll to position [85, 0]
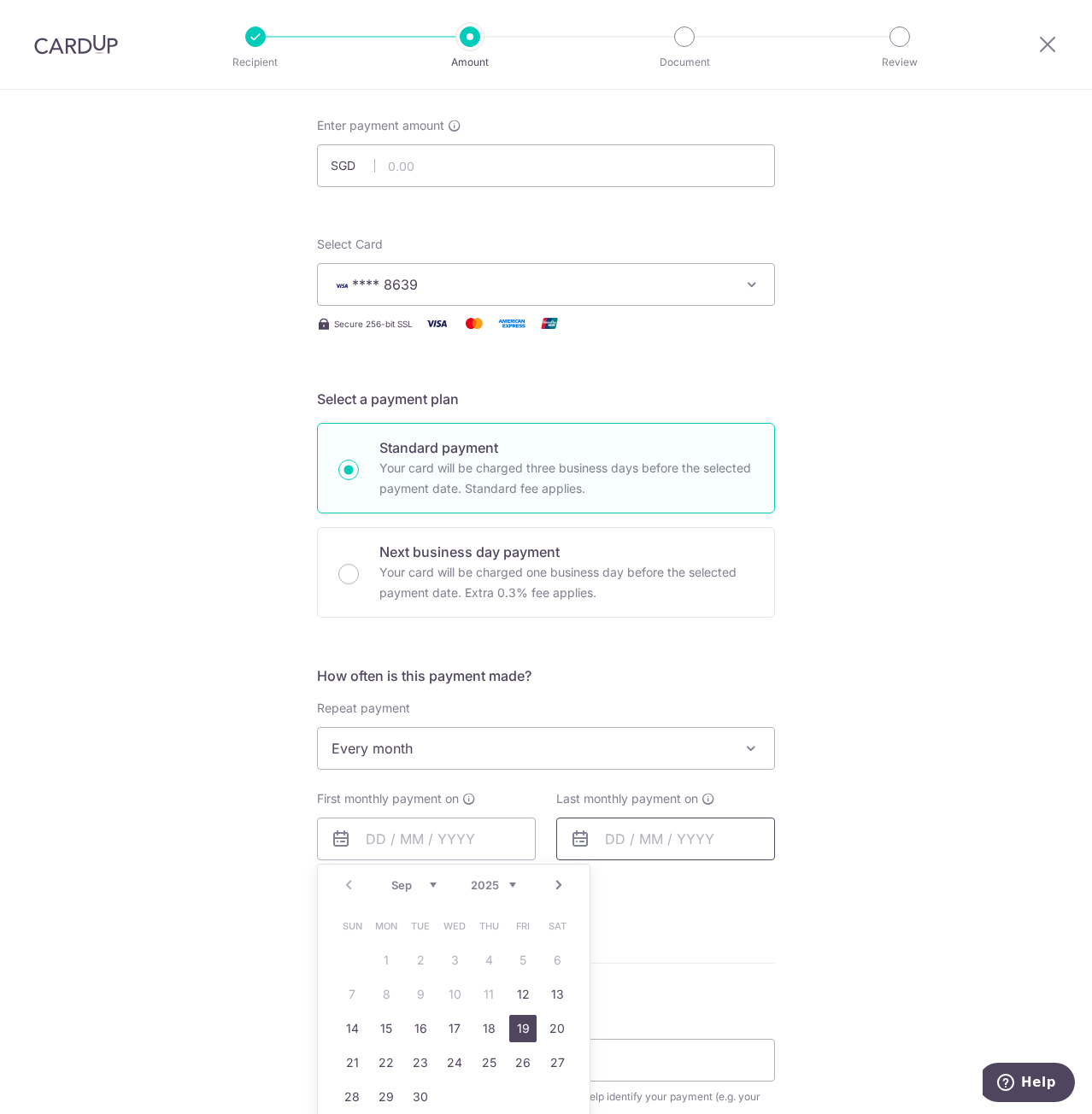
drag, startPoint x: 519, startPoint y: 1034, endPoint x: 667, endPoint y: 843, distance: 241.6
click at [519, 1034] on link "19" at bounding box center [522, 1028] width 27 height 27
type input "[DATE]"
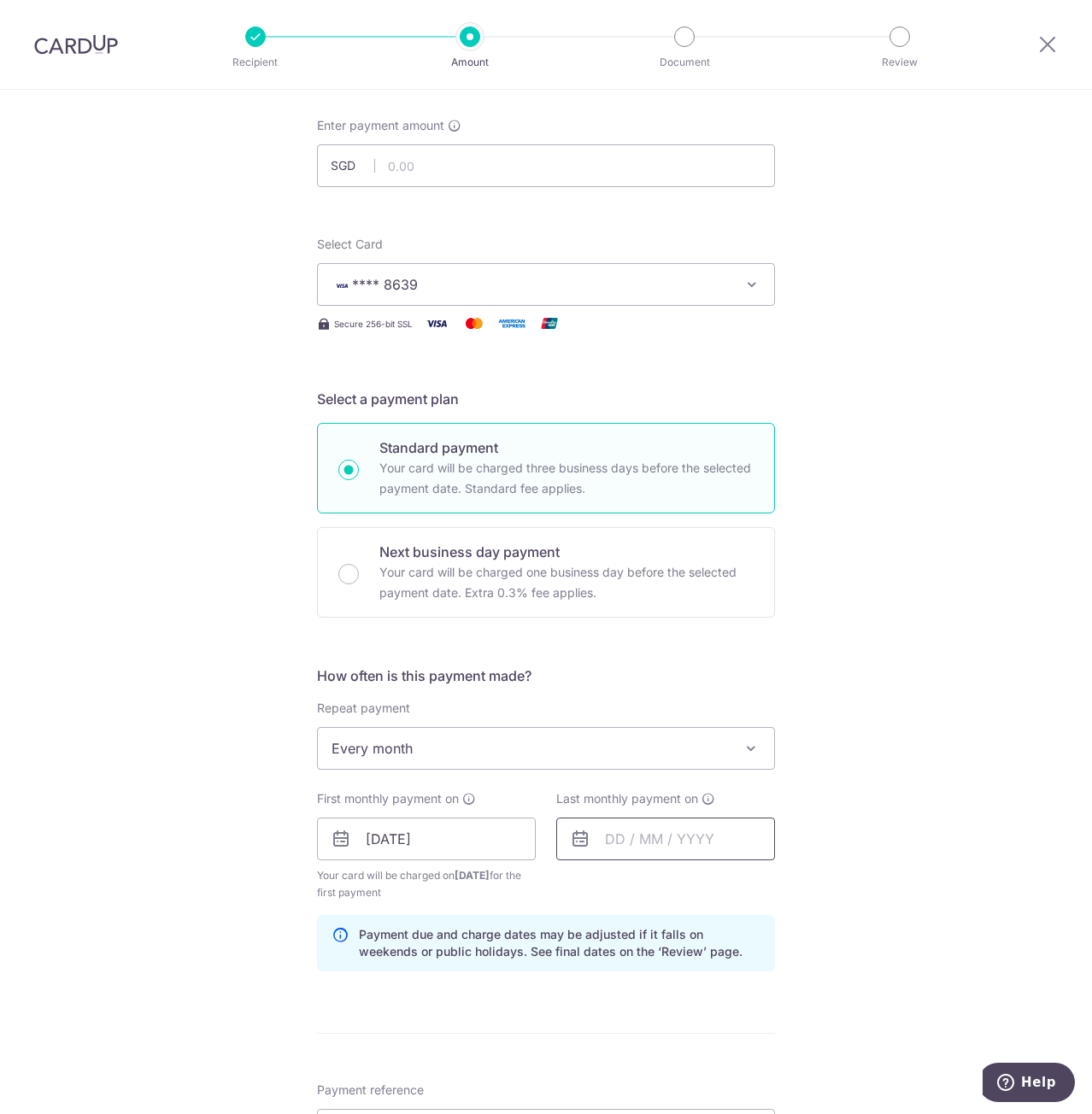
click at [672, 835] on input "text" at bounding box center [665, 839] width 219 height 43
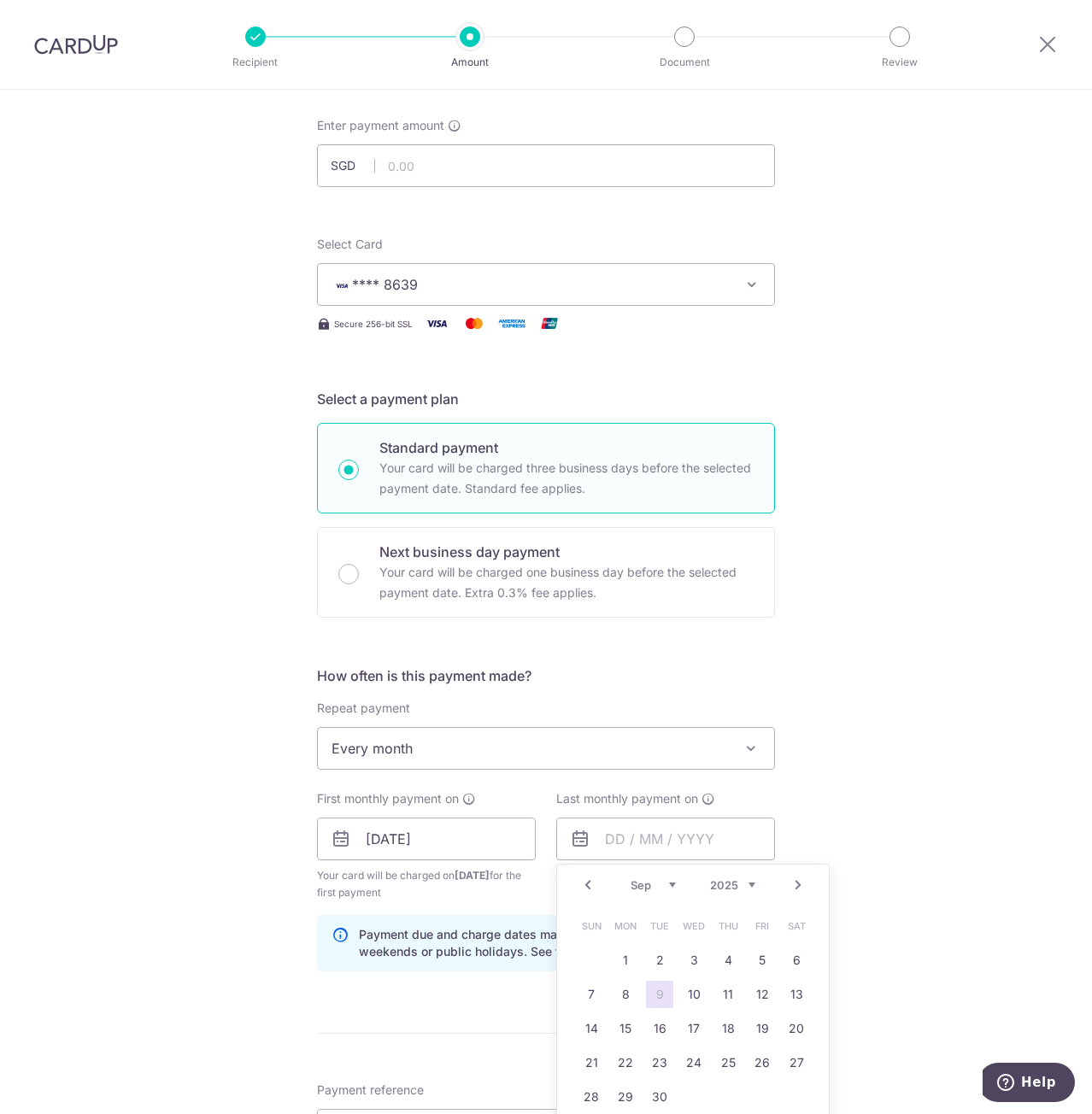
click at [795, 886] on link "Next" at bounding box center [797, 884] width 20 height 20
click at [795, 885] on link "Next" at bounding box center [797, 884] width 20 height 20
click at [619, 1063] on link "19" at bounding box center [625, 1063] width 27 height 27
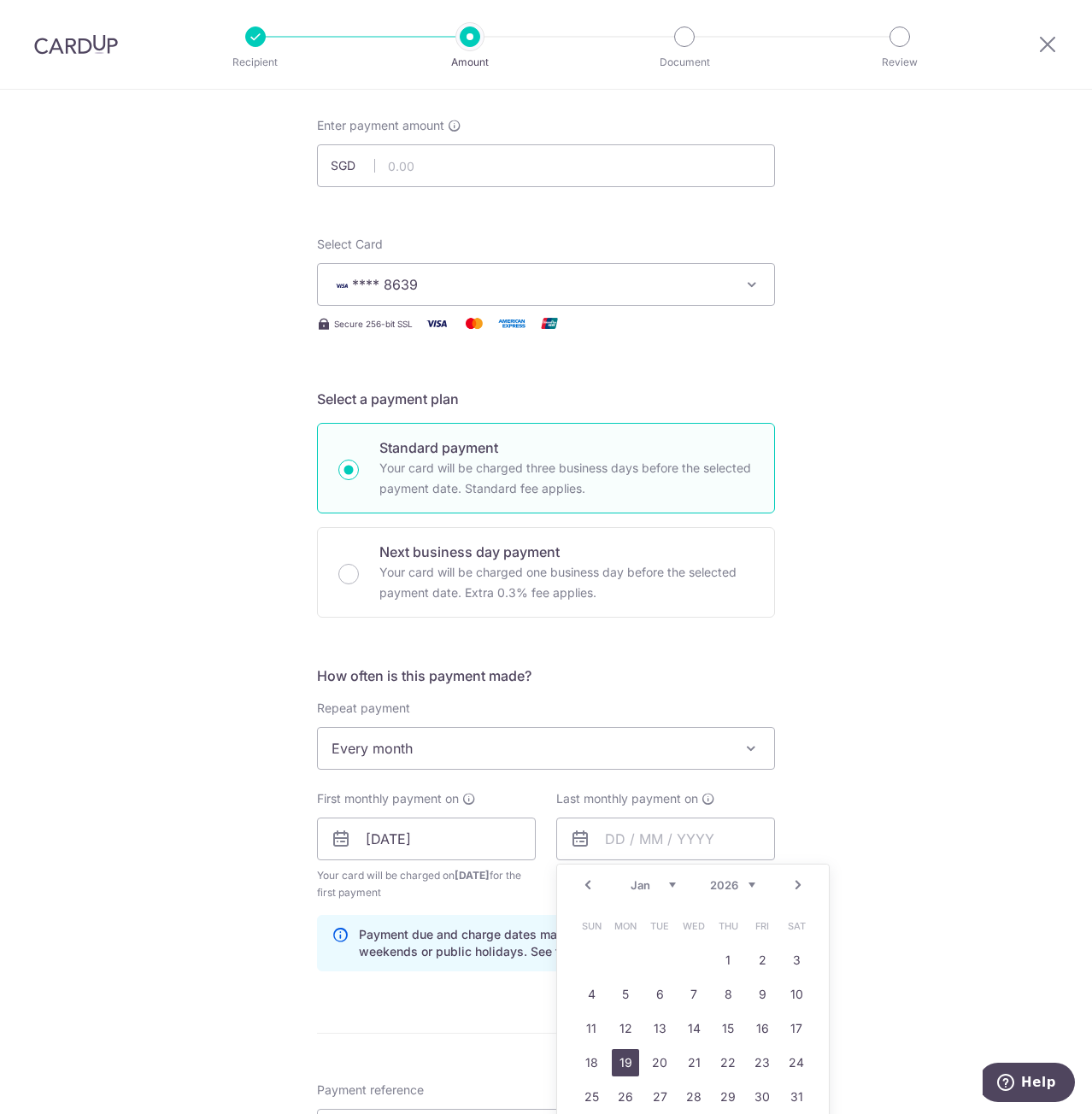
type input "19/01/2026"
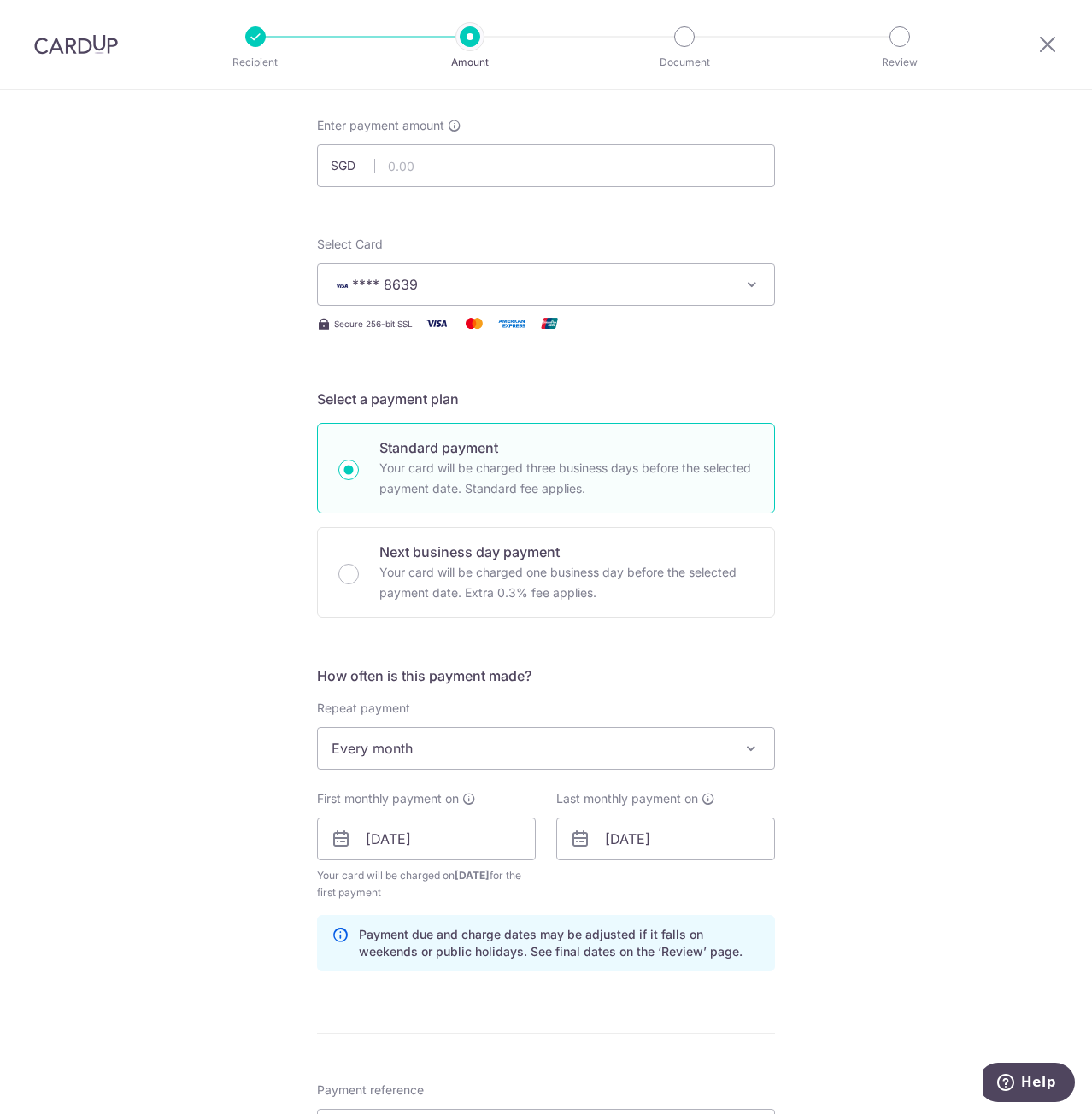
click at [913, 829] on div "Tell us more about your payment Enter payment amount SGD Select Card **** 8639 …" at bounding box center [546, 820] width 1092 height 1632
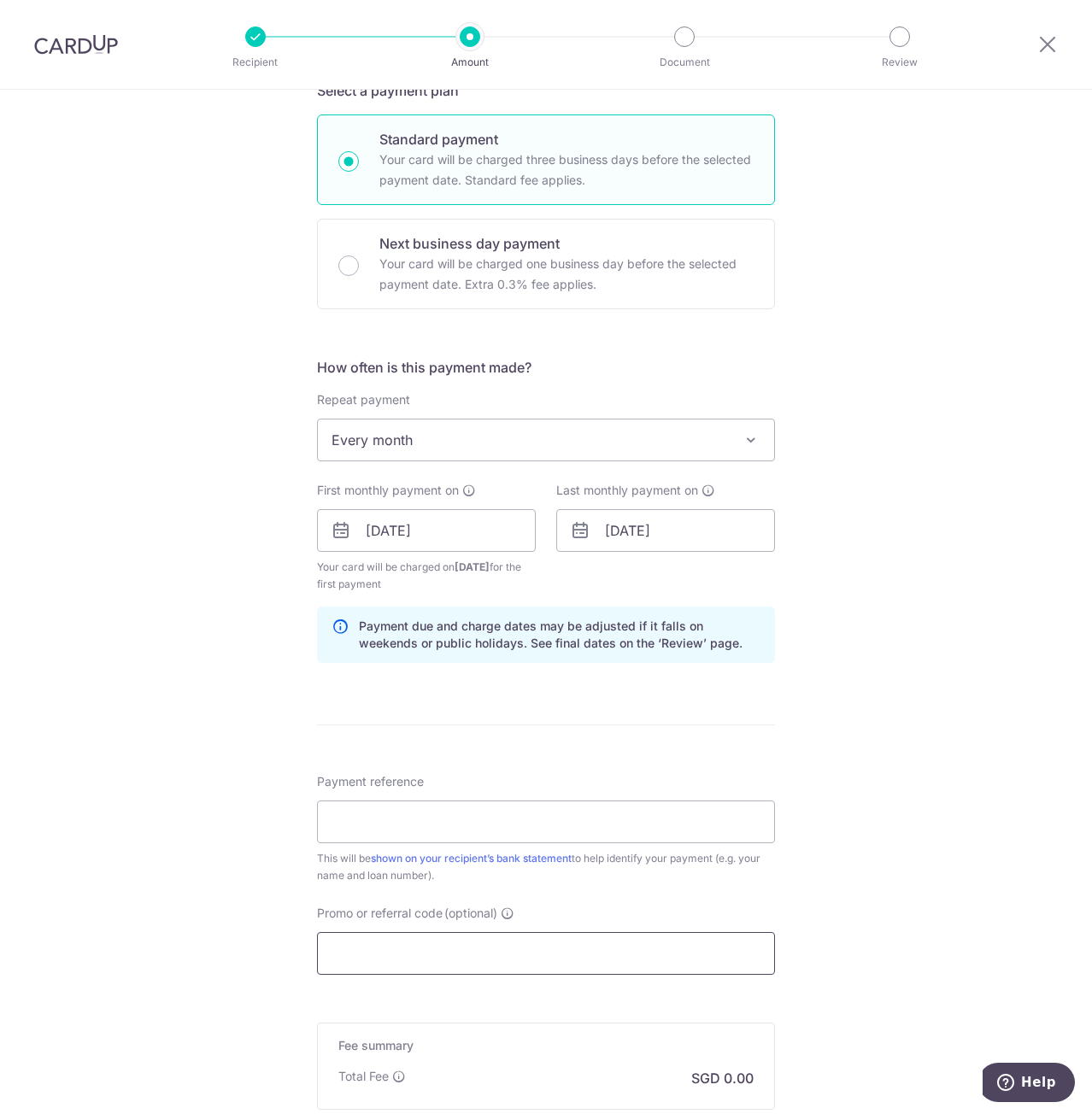
scroll to position [437, 0]
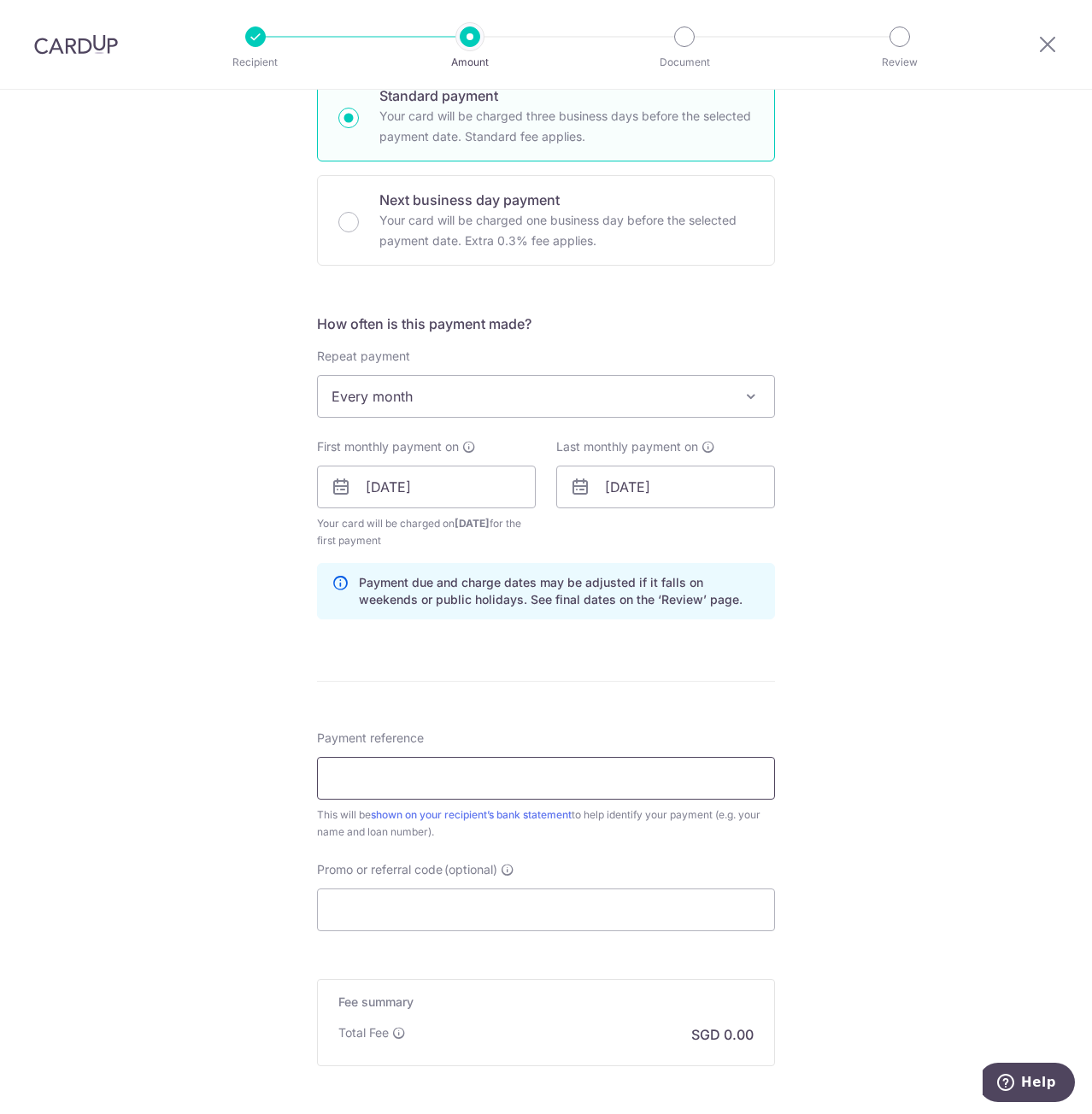
click at [543, 766] on input "Payment reference" at bounding box center [546, 778] width 458 height 43
paste input "505600000422975702"
type input "505600000422975702"
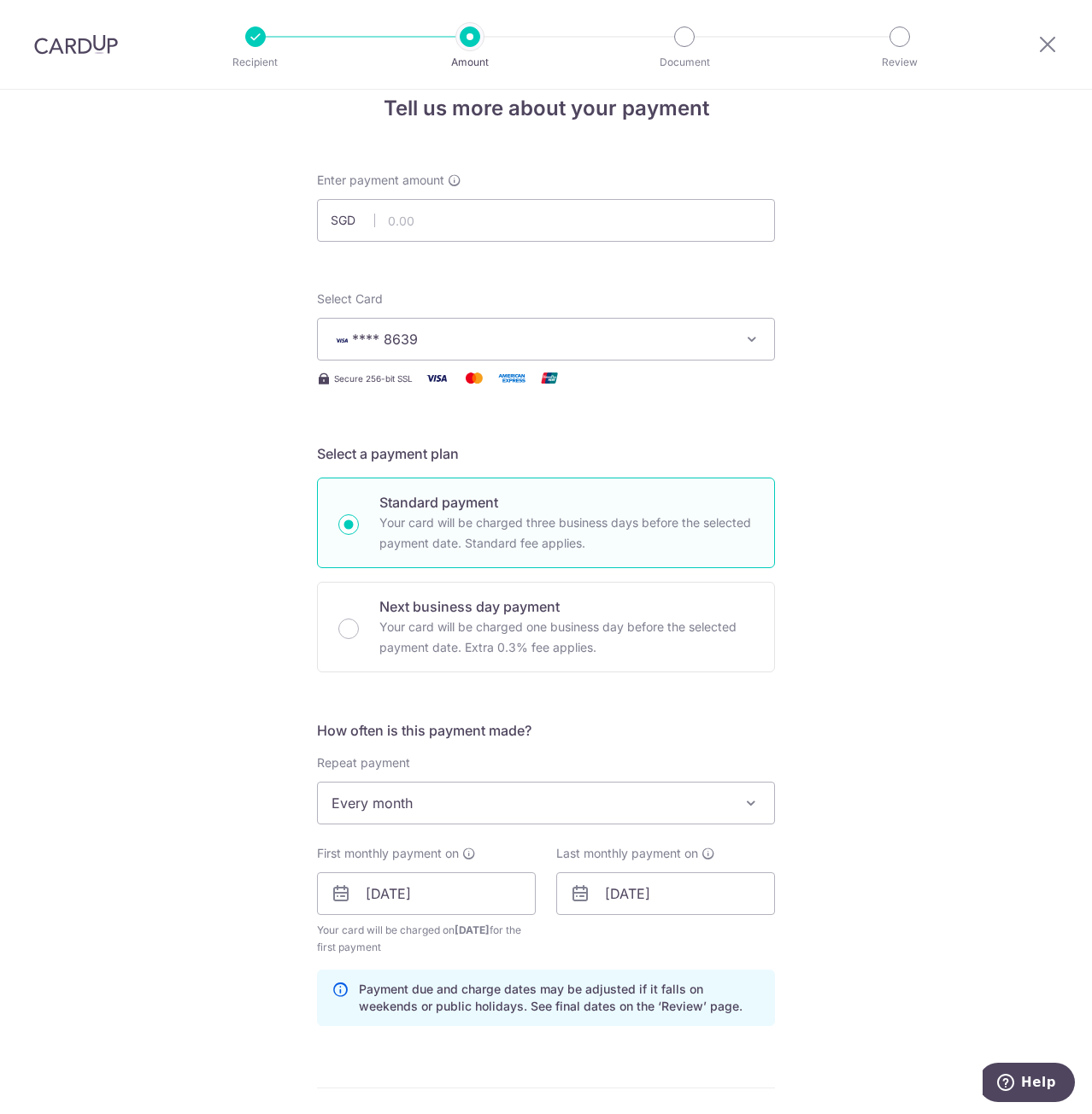
scroll to position [0, 0]
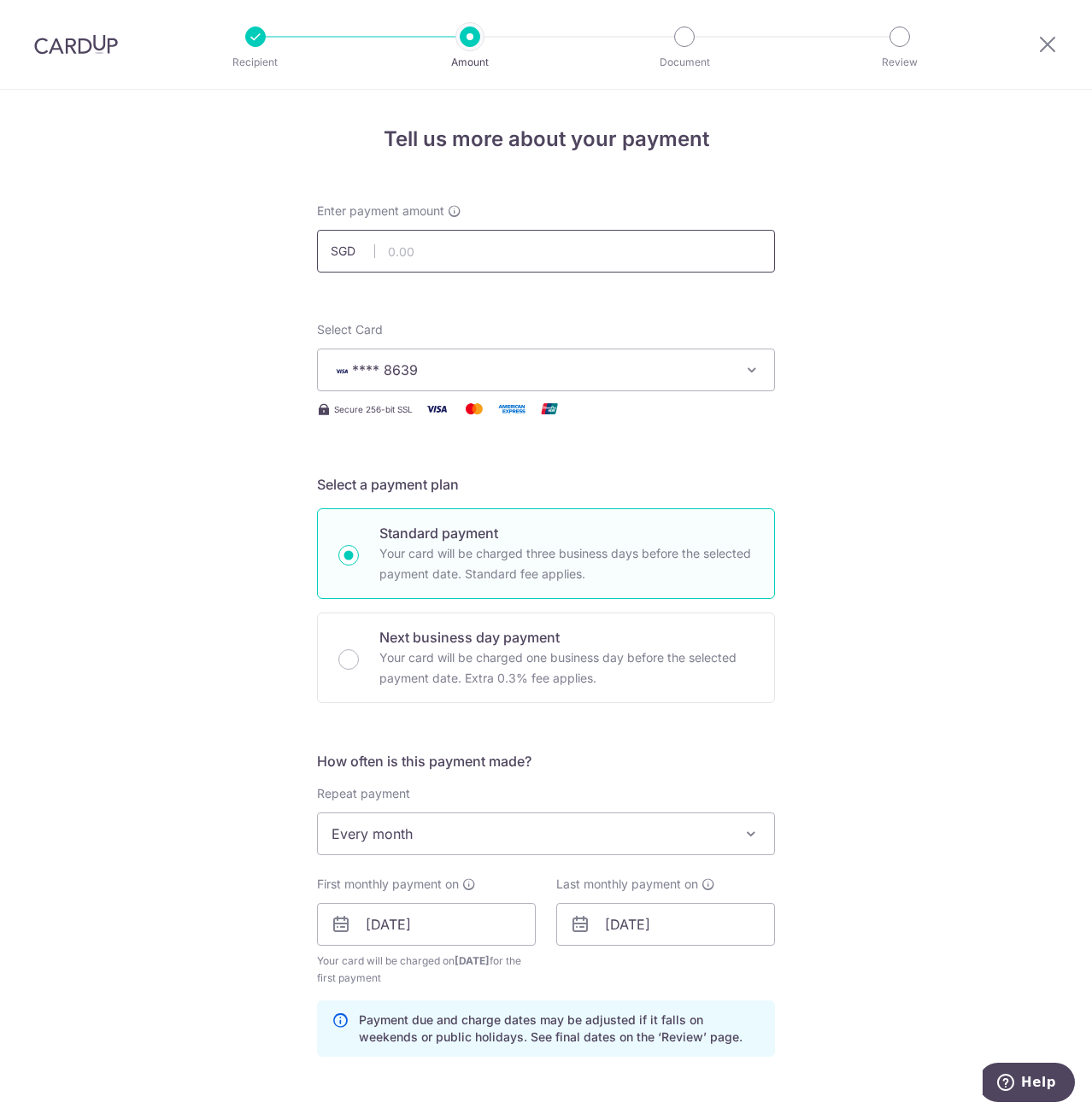
click at [470, 264] on input "text" at bounding box center [546, 251] width 458 height 43
paste input "1,989.00"
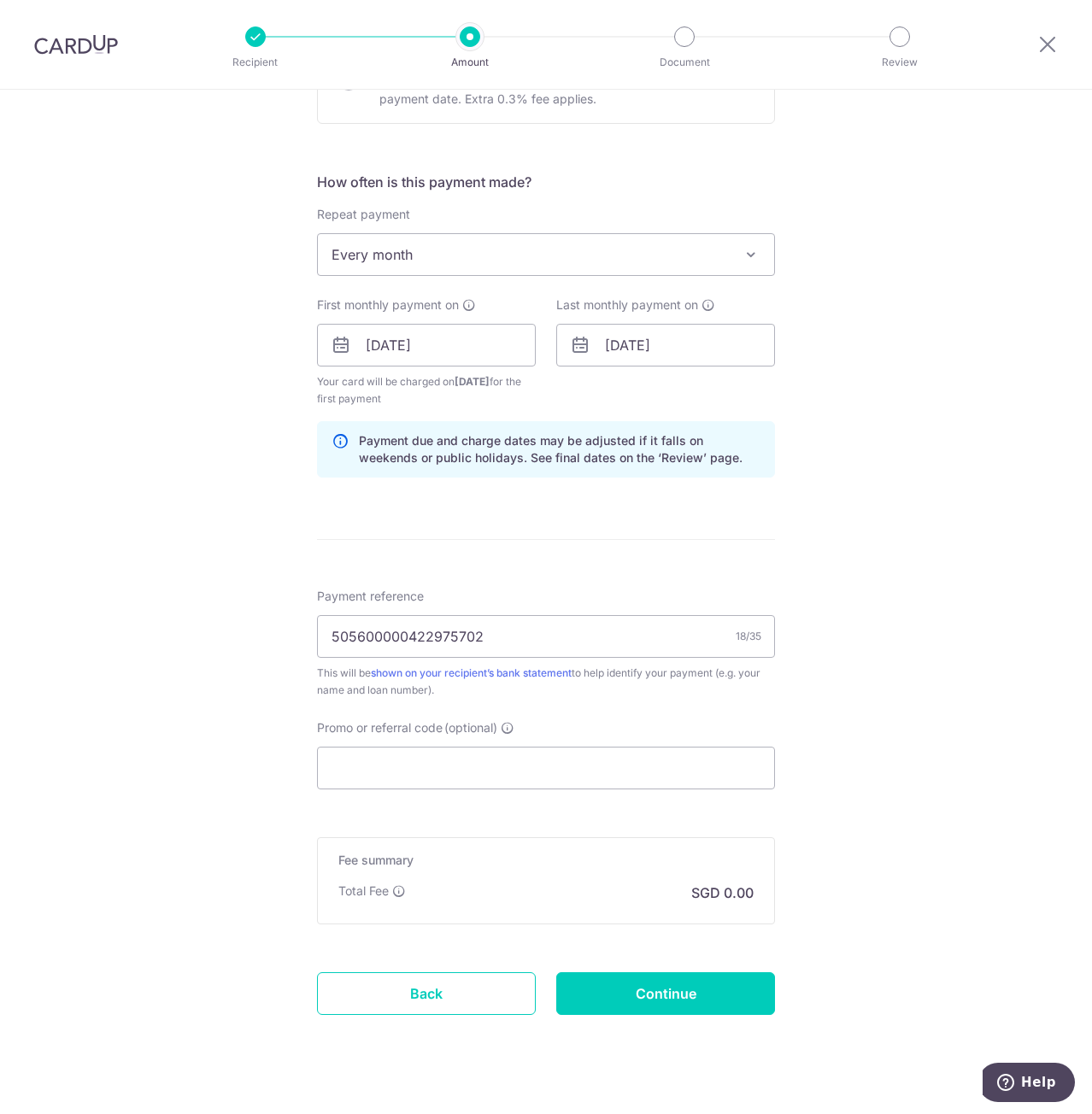
scroll to position [608, 0]
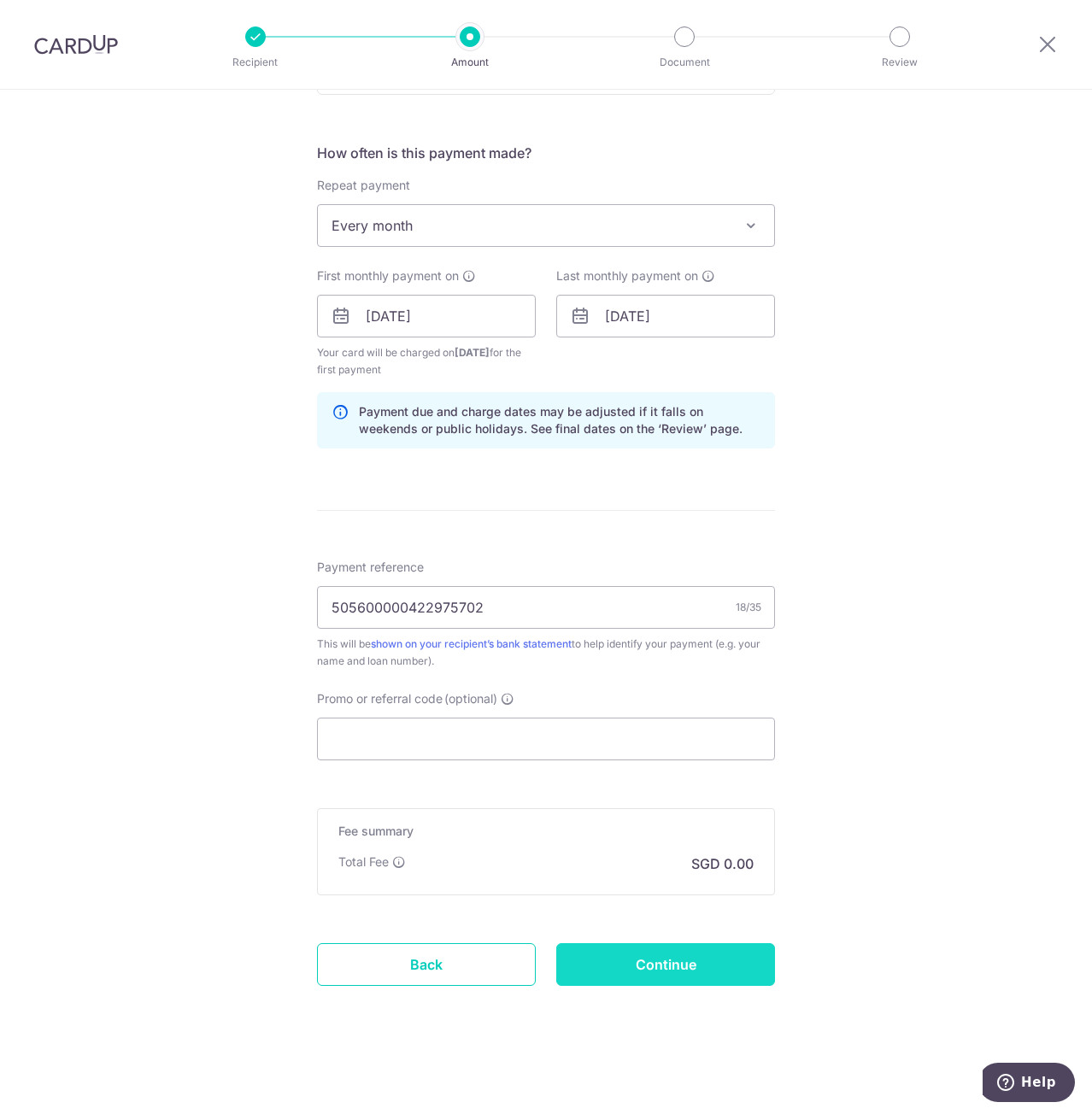
click at [719, 960] on input "Continue" at bounding box center [665, 964] width 219 height 43
type input "1,989.00"
type input "Create Schedule"
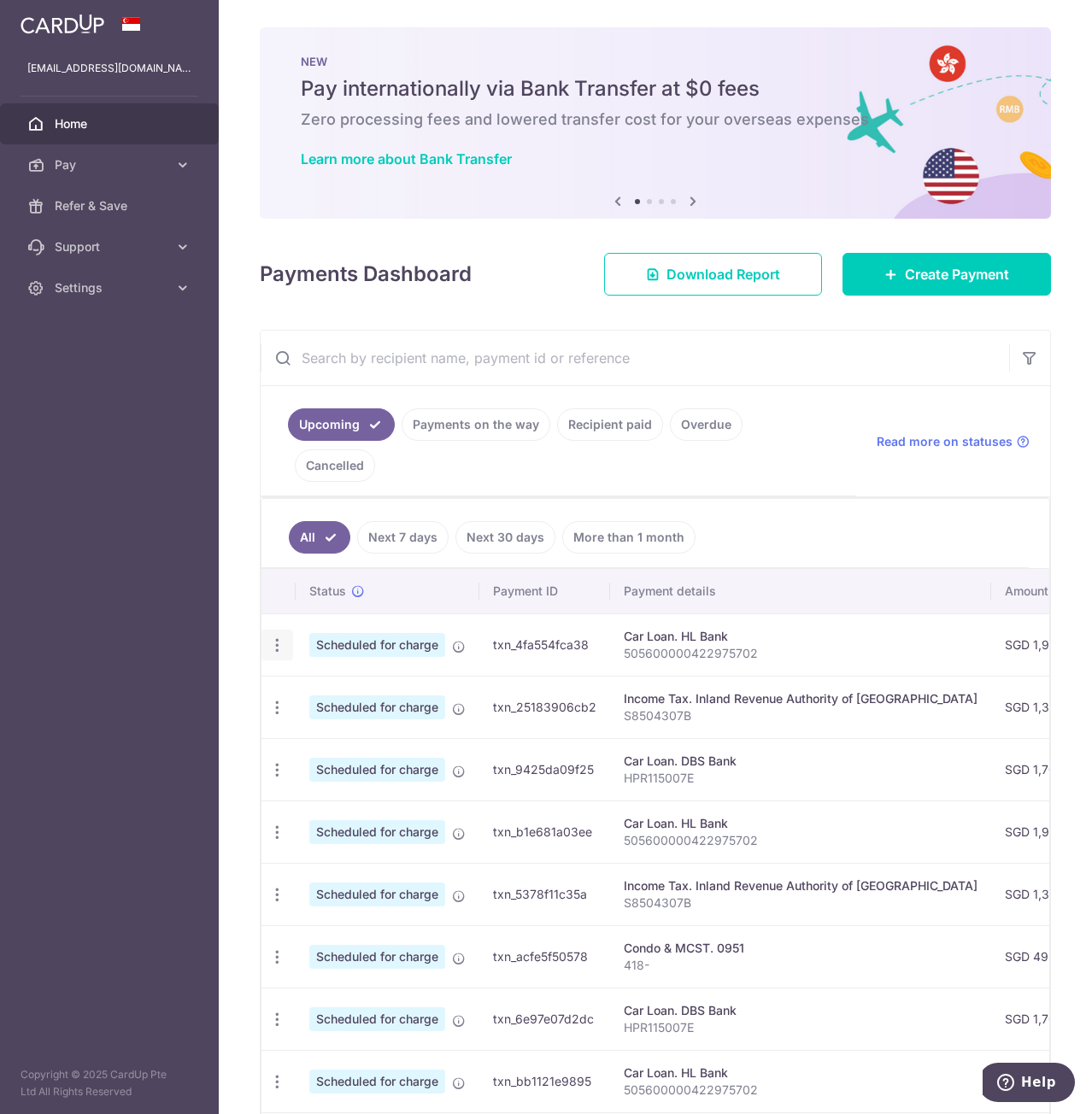
click at [278, 636] on icon "button" at bounding box center [277, 645] width 18 height 18
click at [385, 681] on span "Update payment" at bounding box center [368, 691] width 116 height 20
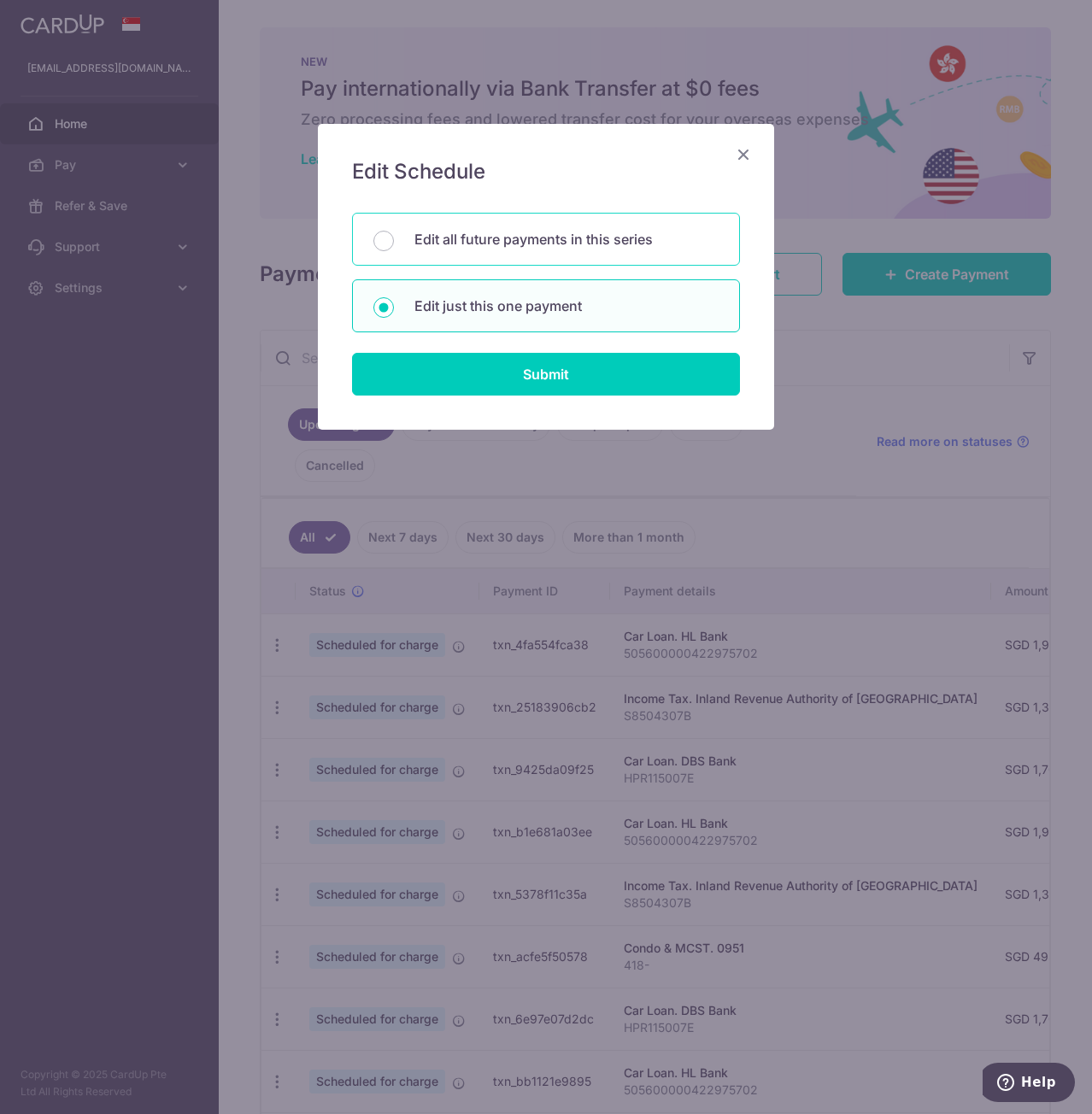
click at [651, 244] on p "Edit all future payments in this series" at bounding box center [566, 239] width 304 height 20
click at [394, 244] on input "Edit all future payments in this series" at bounding box center [383, 240] width 20 height 20
radio input "true"
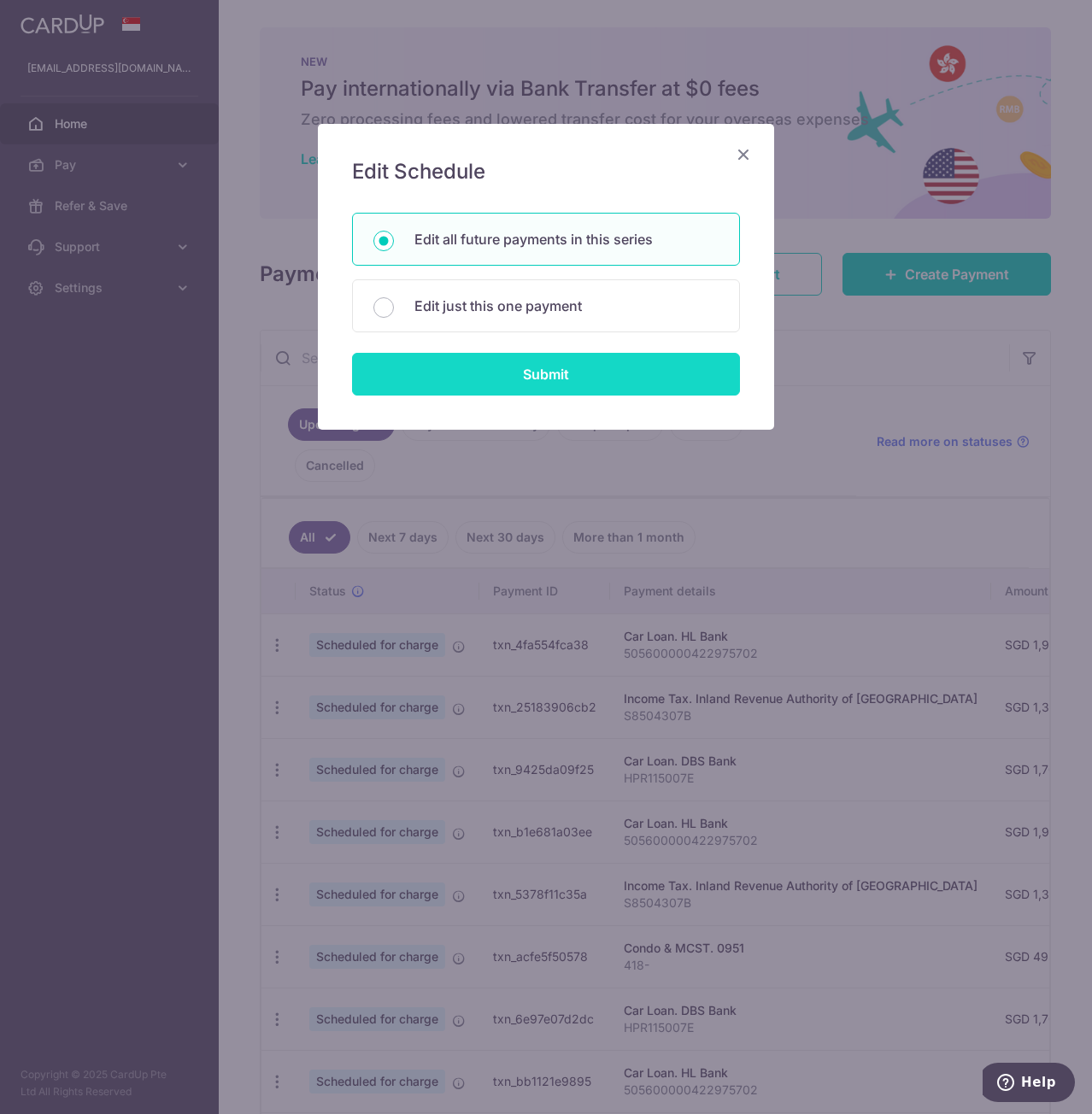
click at [639, 371] on input "Submit" at bounding box center [546, 374] width 388 height 43
radio input "true"
type input "1,989.00"
type input "505600000422975702"
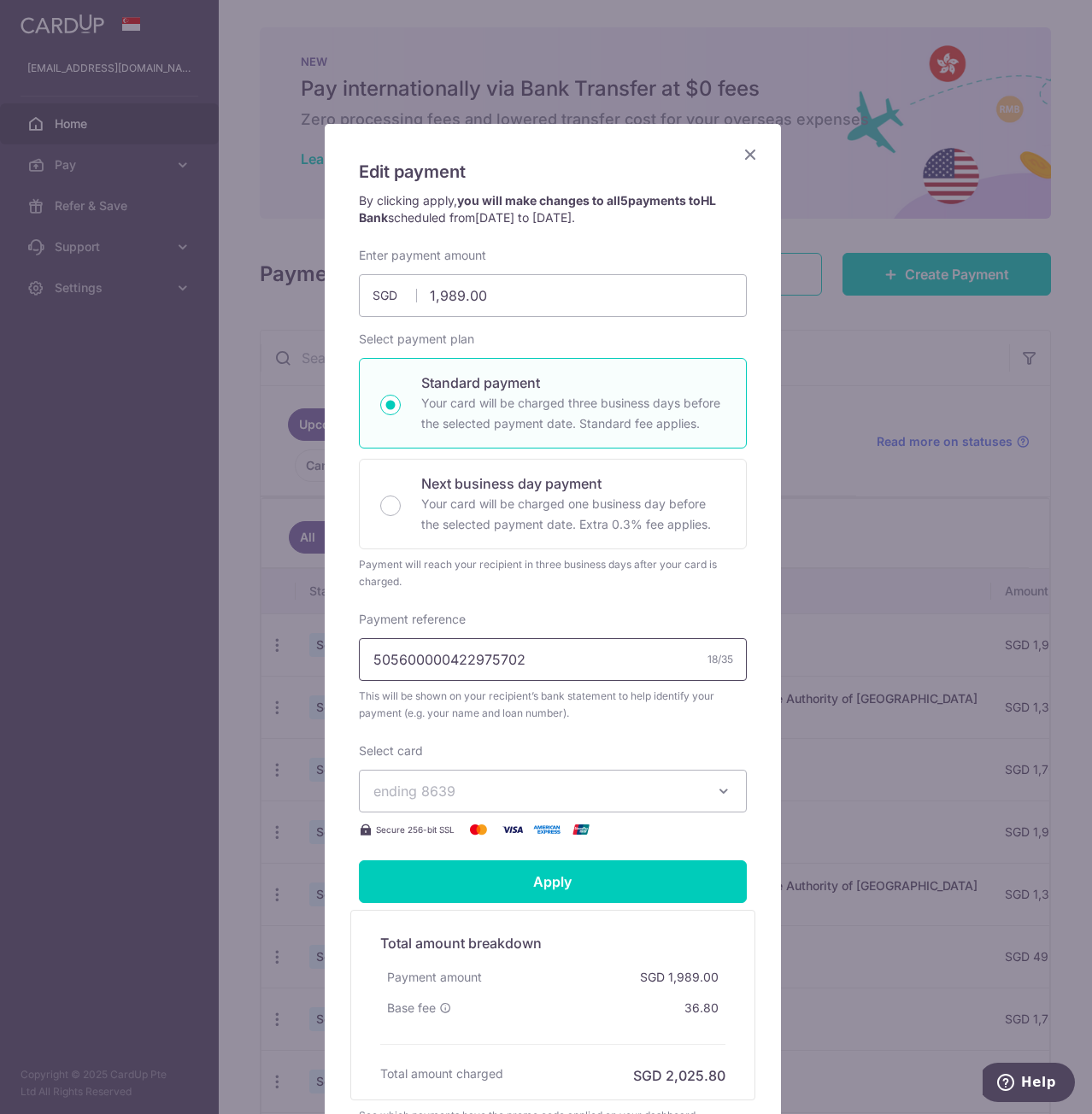
click at [538, 653] on input "505600000422975702" at bounding box center [552, 659] width 388 height 43
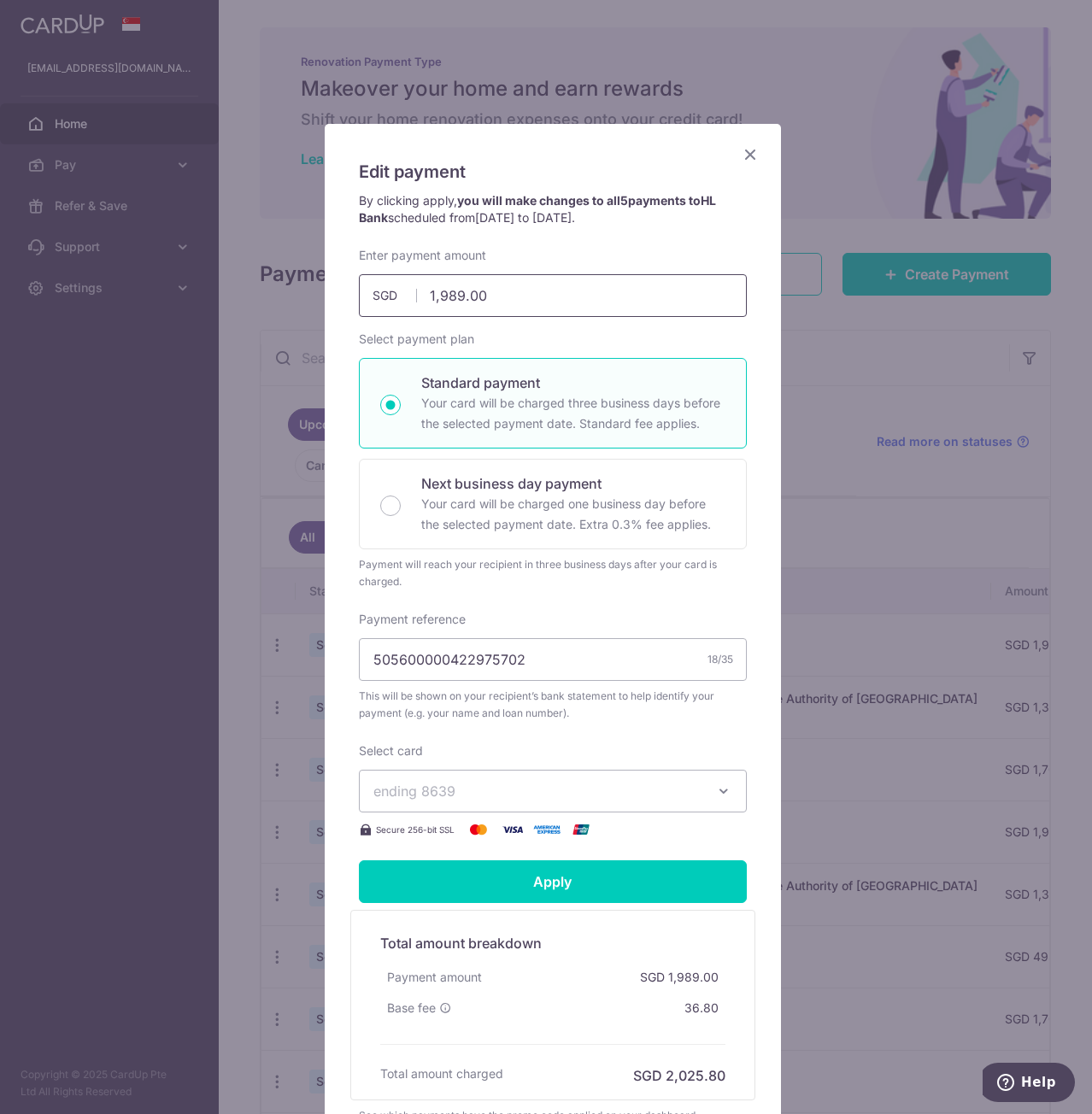
click at [494, 300] on input "1,989.00" at bounding box center [552, 295] width 388 height 43
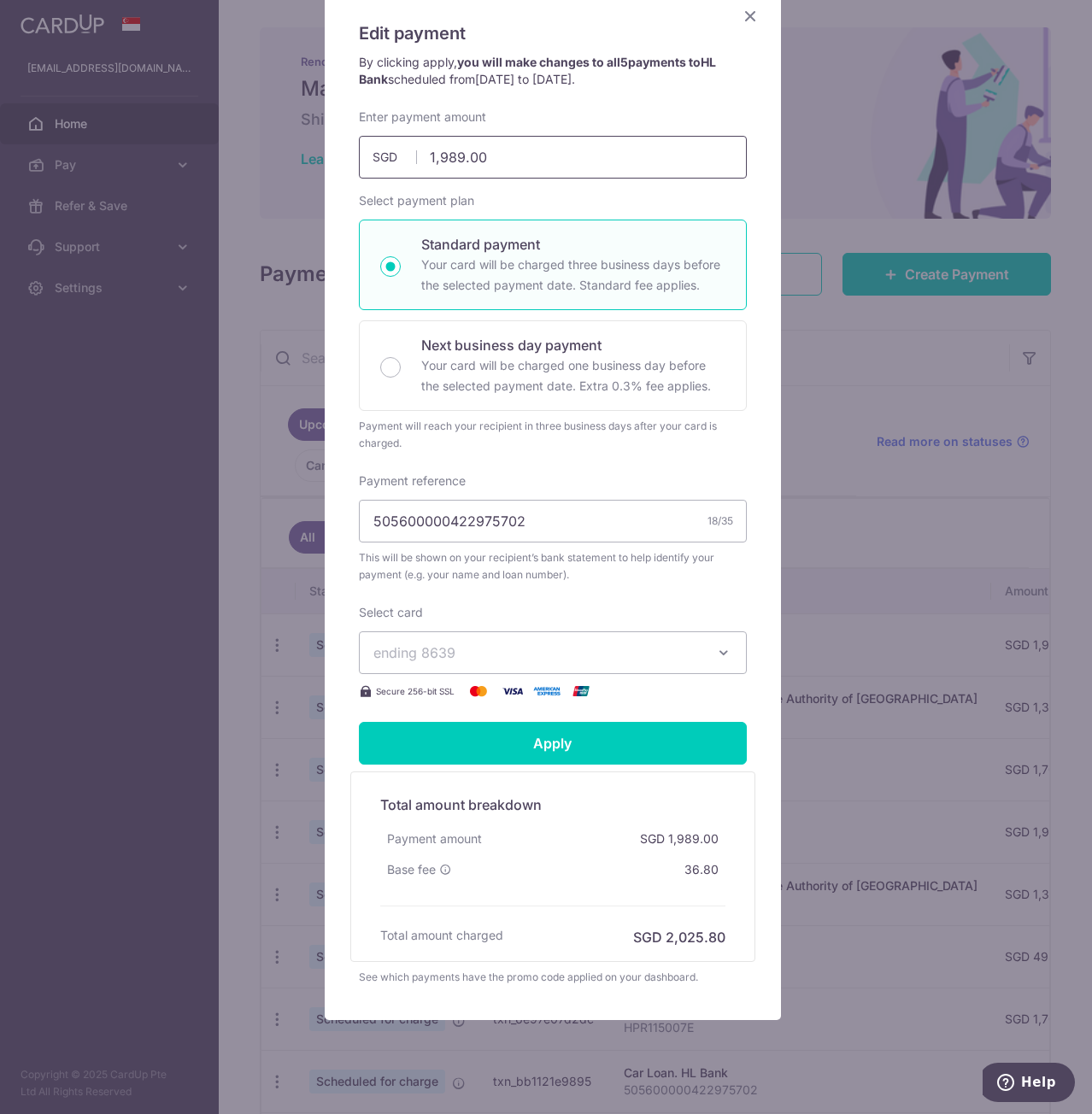
scroll to position [169, 0]
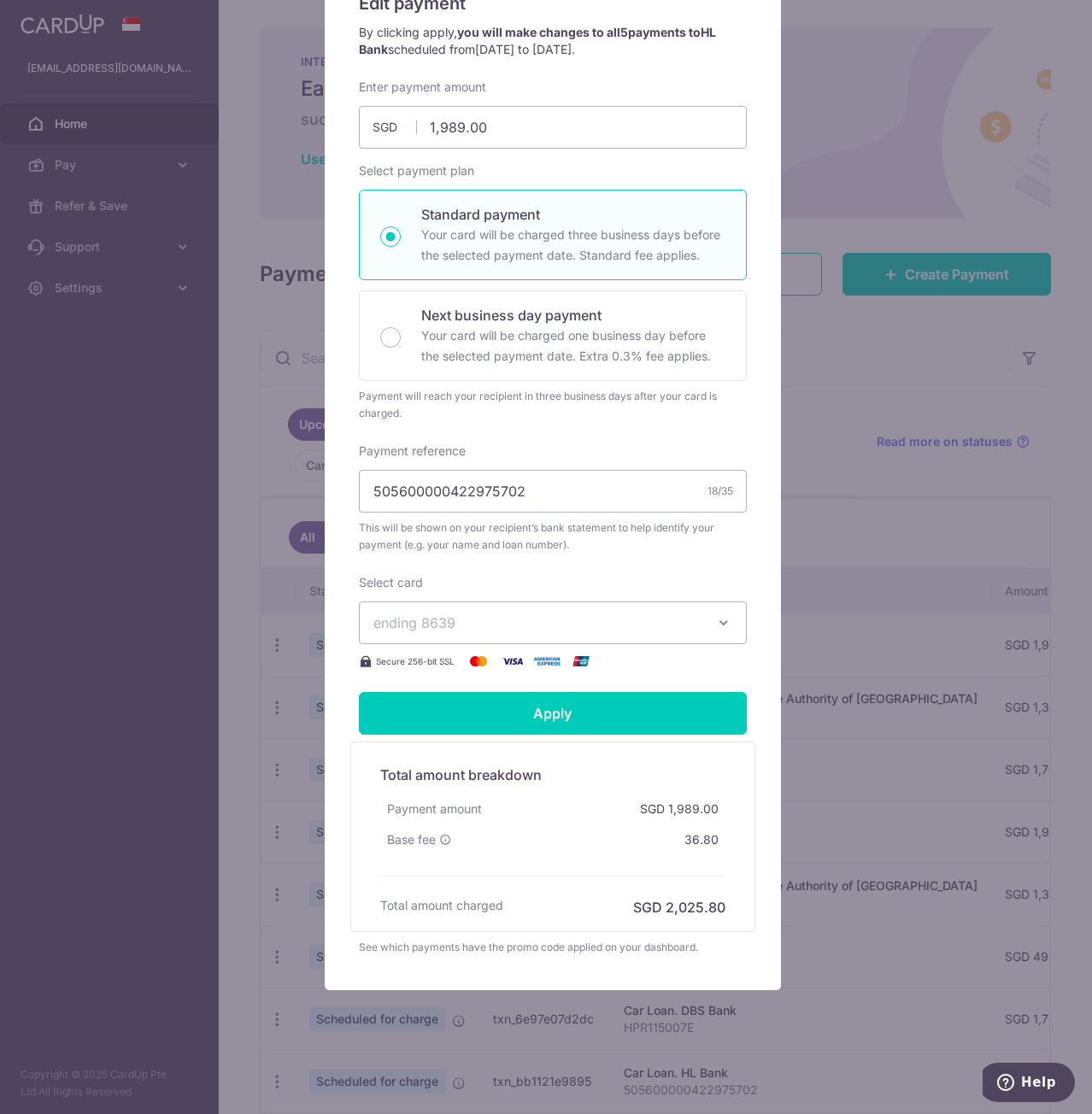
type input "1,989.00"
